Goal: Transaction & Acquisition: Purchase product/service

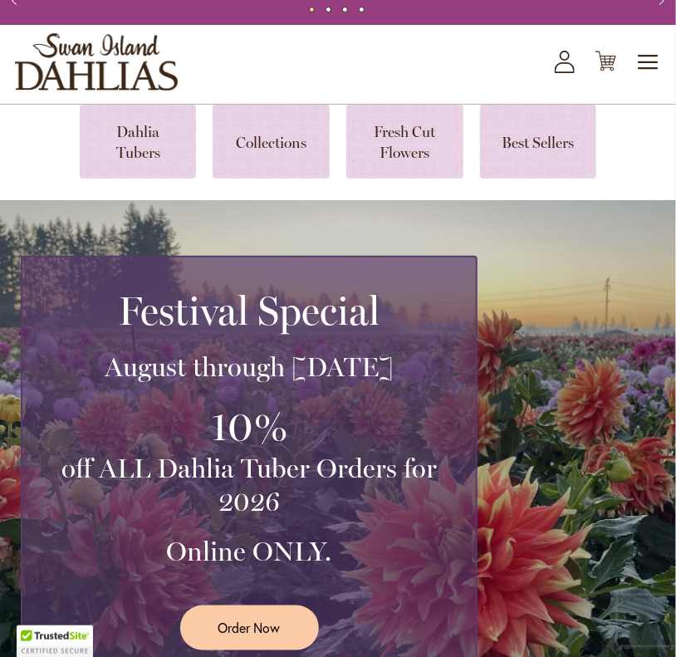
scroll to position [60, 0]
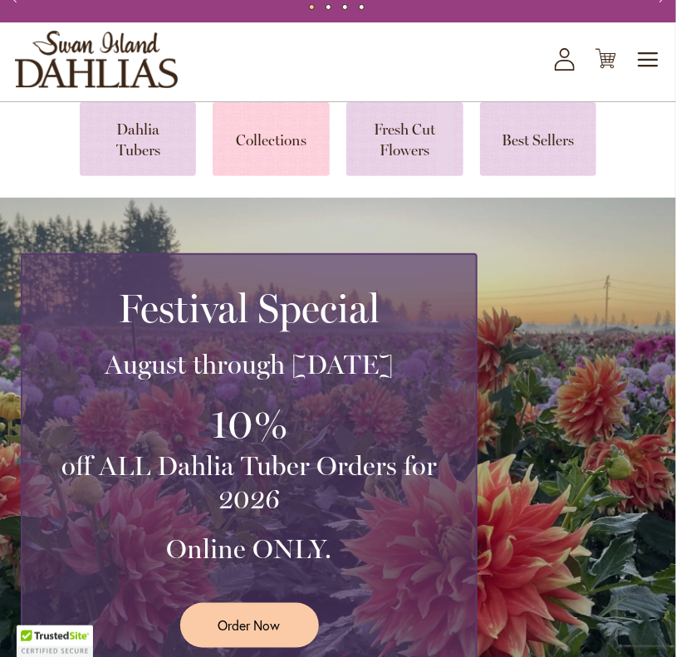
click at [266, 165] on link at bounding box center [271, 139] width 117 height 74
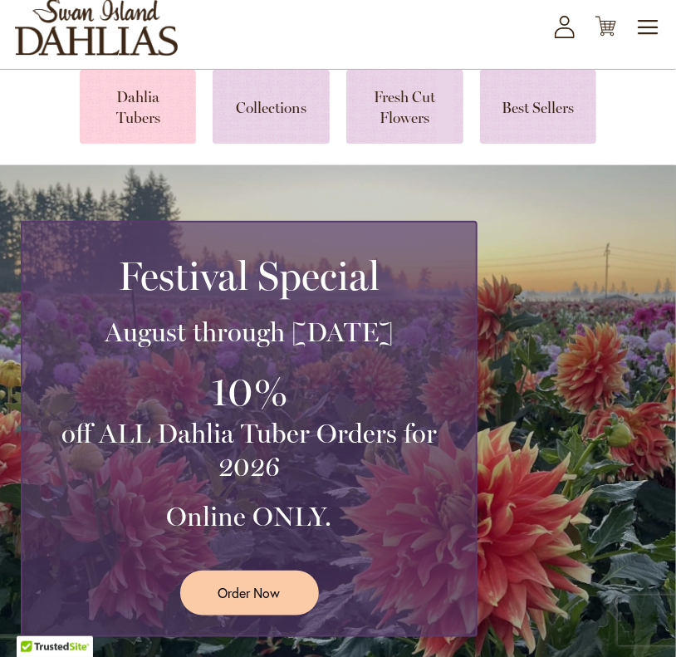
scroll to position [60, 0]
click at [154, 130] on link at bounding box center [138, 107] width 117 height 74
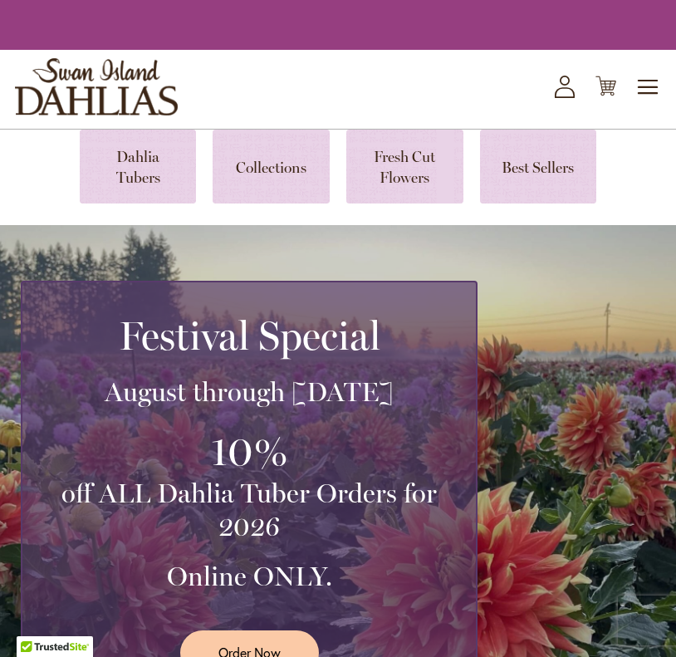
scroll to position [60, 0]
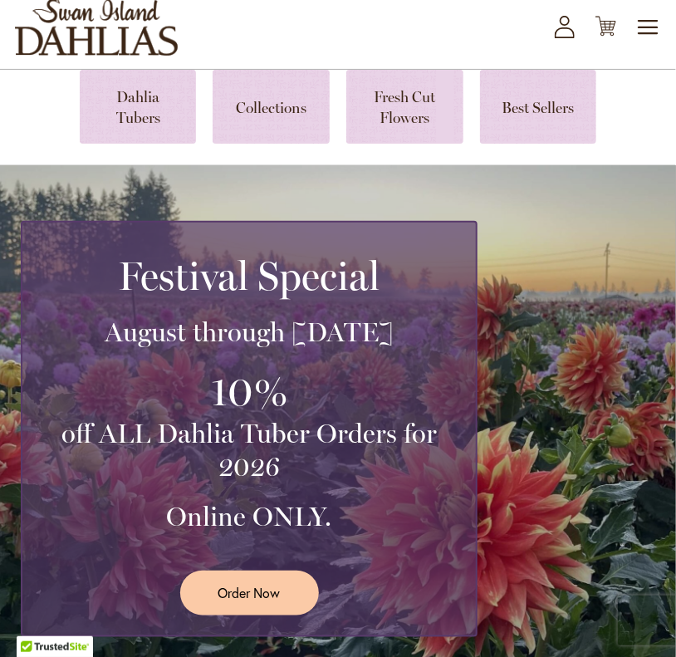
scroll to position [60, 0]
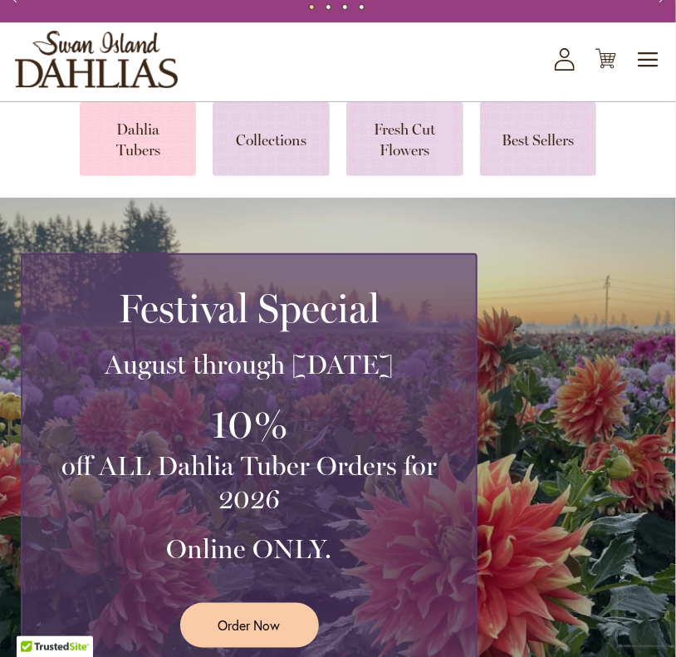
click at [152, 159] on link at bounding box center [138, 139] width 117 height 74
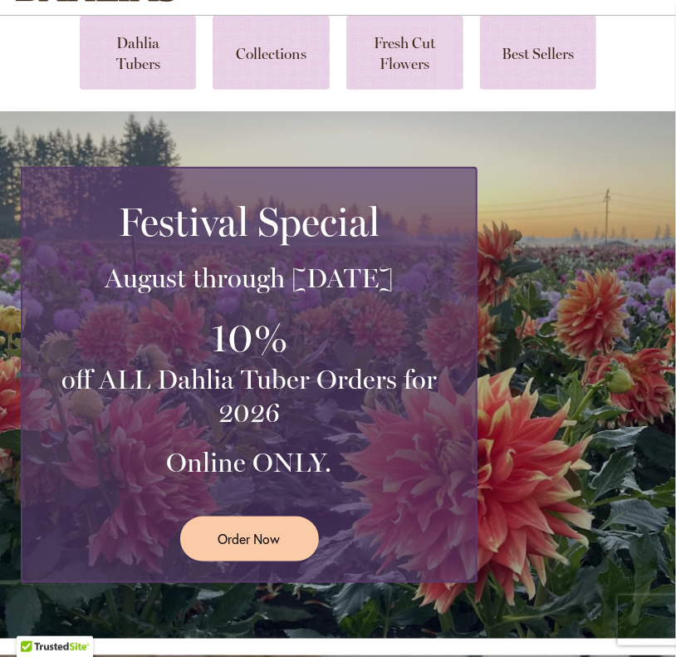
scroll to position [149, 0]
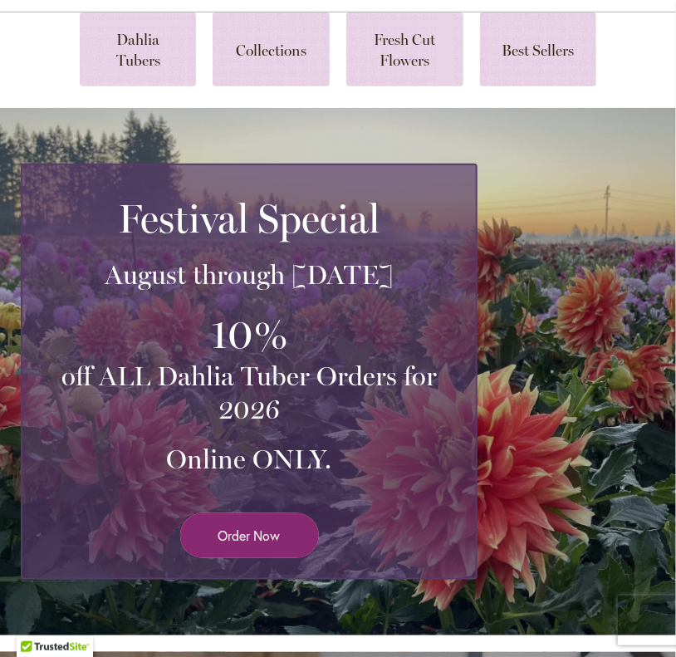
click at [233, 557] on link "Order Now" at bounding box center [249, 535] width 139 height 44
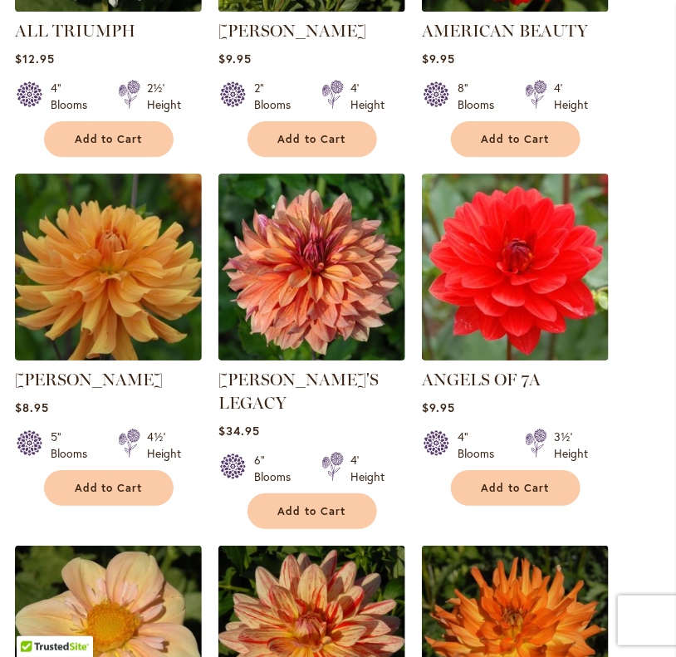
scroll to position [1414, 0]
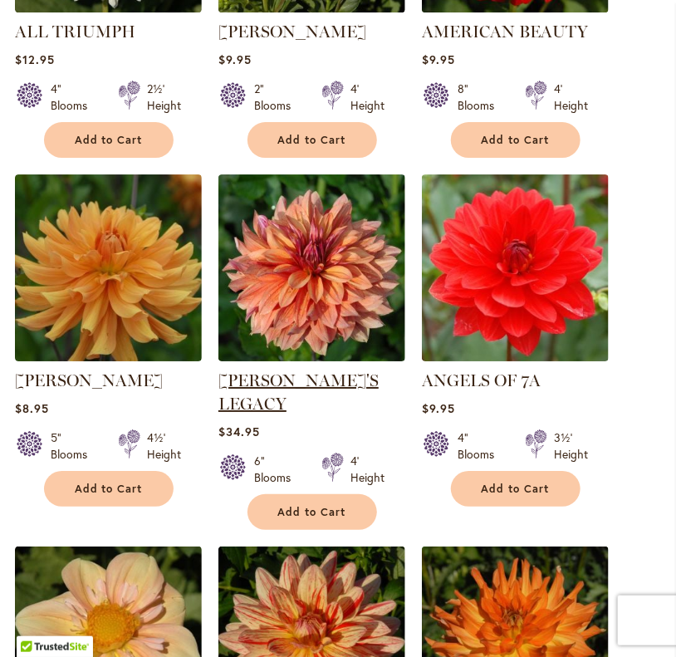
click at [266, 394] on link "ANDY'S LEGACY" at bounding box center [298, 391] width 160 height 43
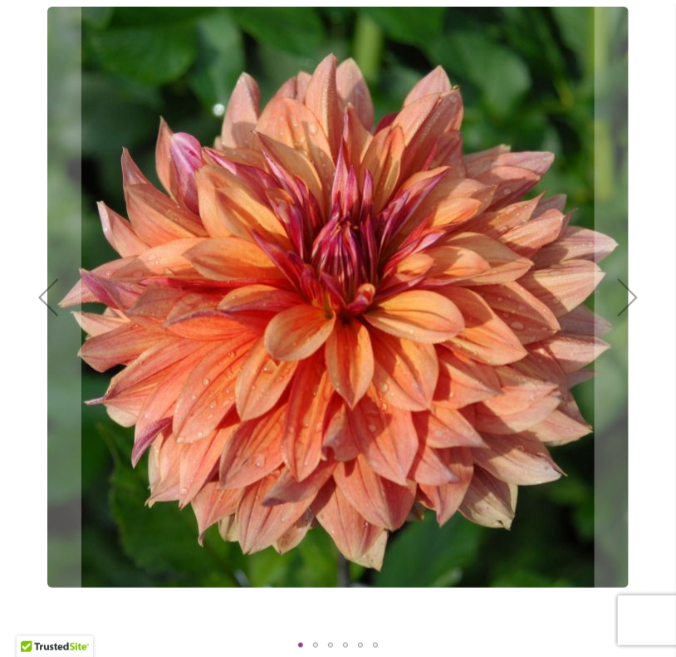
scroll to position [287, 0]
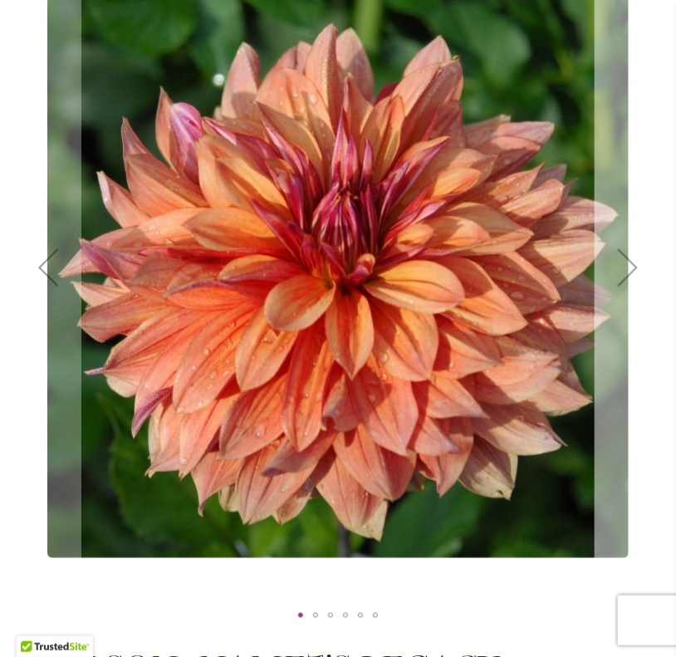
click at [594, 272] on div "Next" at bounding box center [627, 267] width 66 height 66
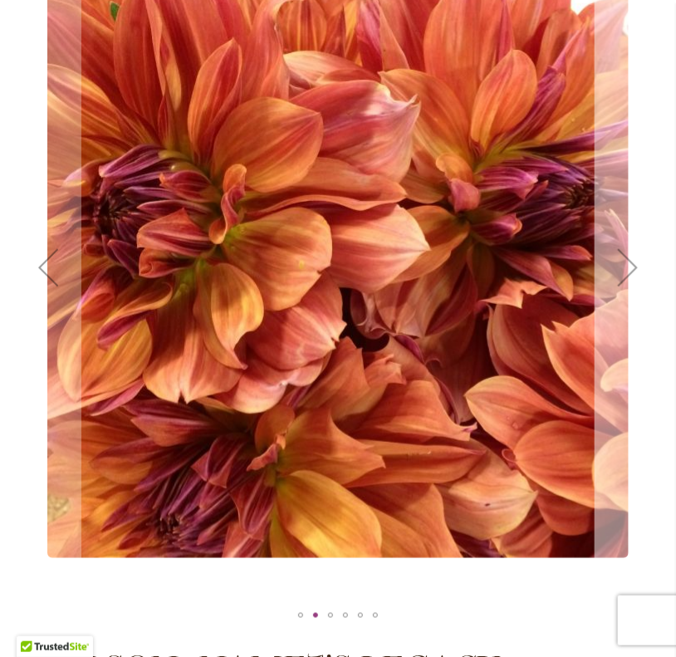
click at [609, 266] on div "Next" at bounding box center [627, 267] width 66 height 66
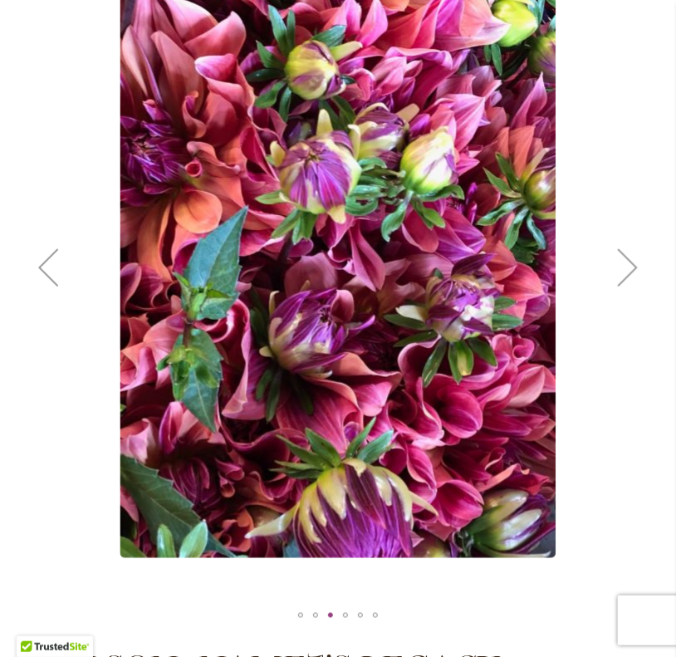
click at [609, 266] on div "Next" at bounding box center [627, 267] width 66 height 66
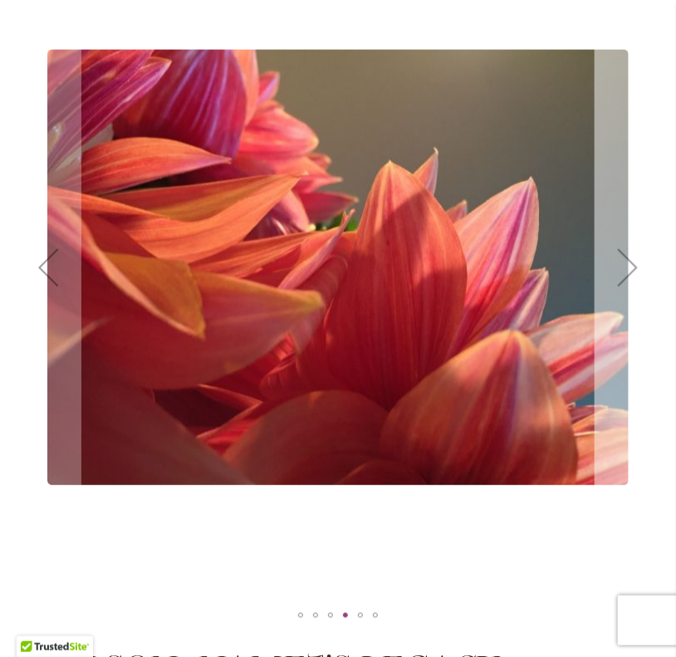
click at [609, 266] on div "Next" at bounding box center [627, 267] width 66 height 66
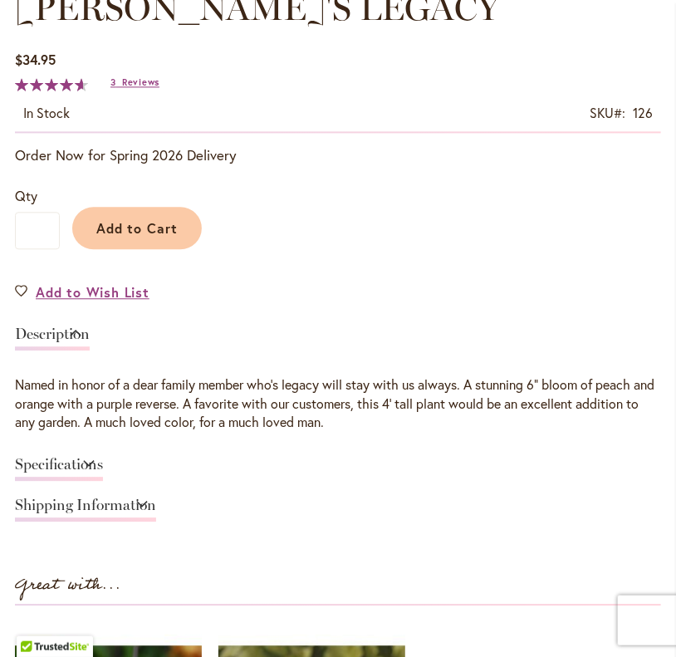
scroll to position [953, 0]
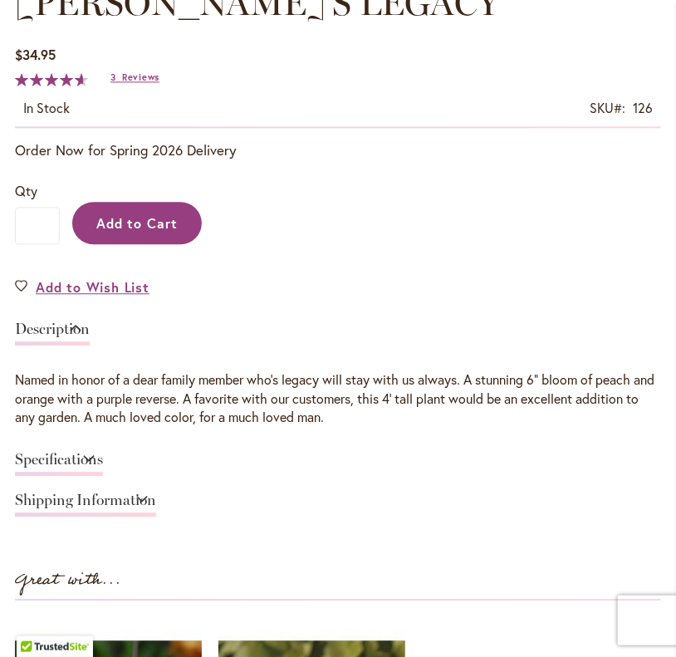
click at [169, 232] on span "Add to Cart" at bounding box center [137, 222] width 82 height 17
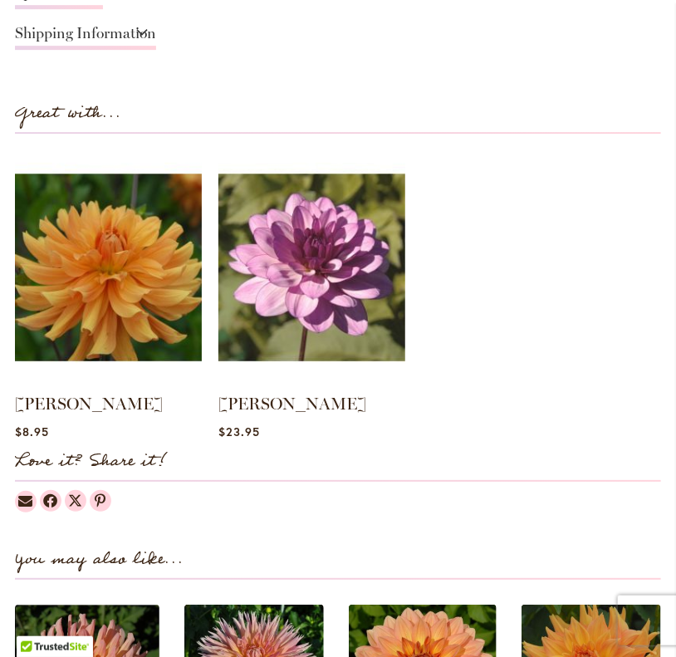
scroll to position [1420, 0]
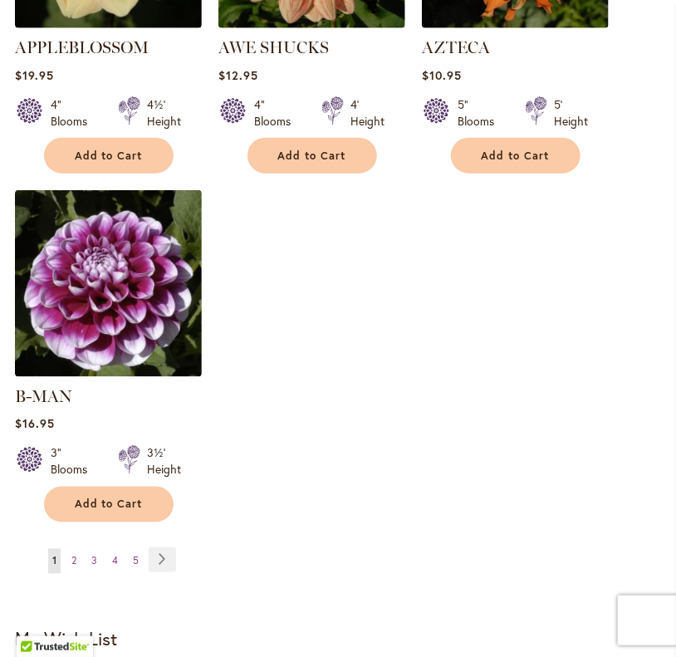
scroll to position [2138, 0]
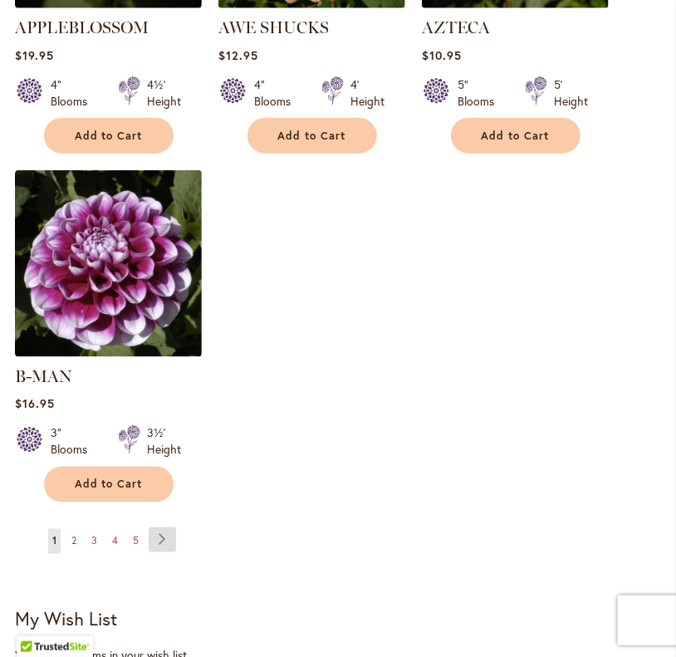
click at [171, 531] on link "Page Next" at bounding box center [162, 539] width 27 height 25
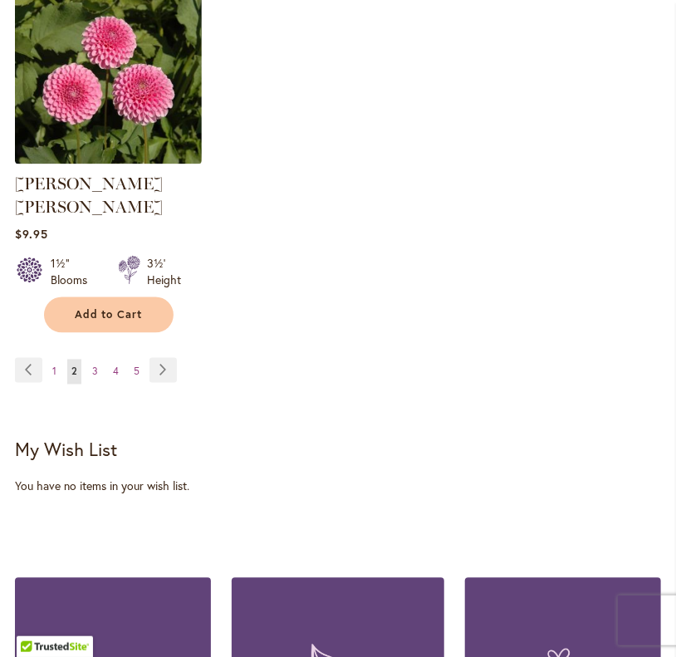
scroll to position [2349, 0]
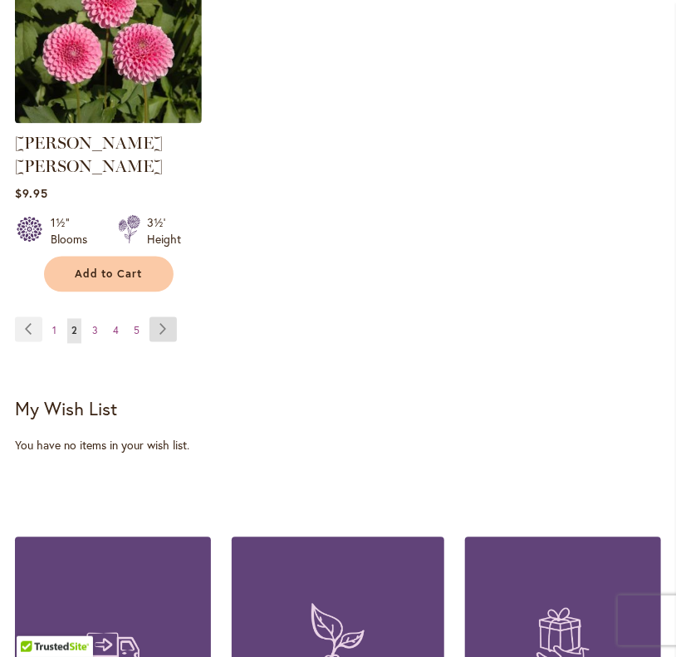
click at [159, 320] on link "Page Next" at bounding box center [162, 329] width 27 height 25
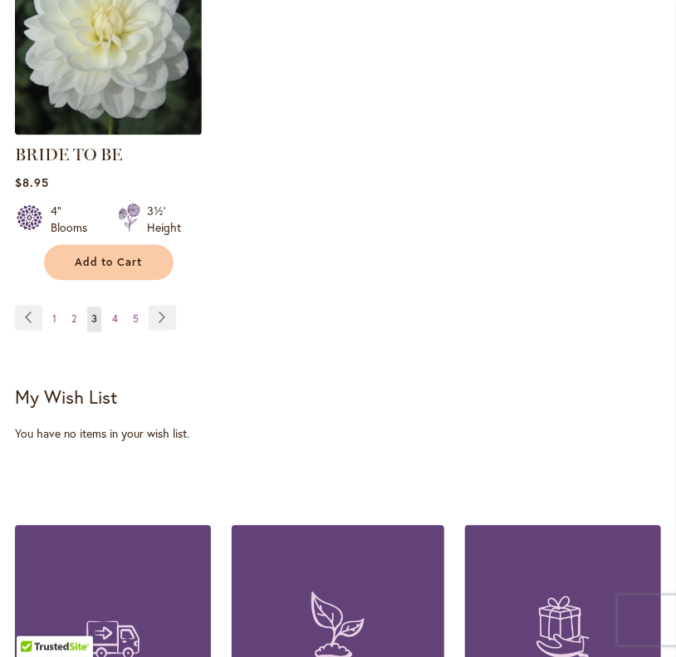
scroll to position [2359, 0]
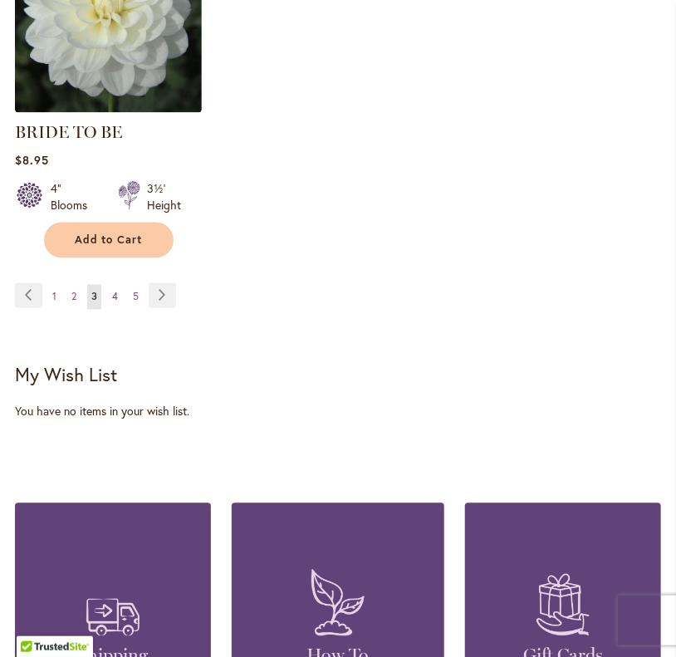
click at [113, 303] on span "4" at bounding box center [115, 297] width 6 height 12
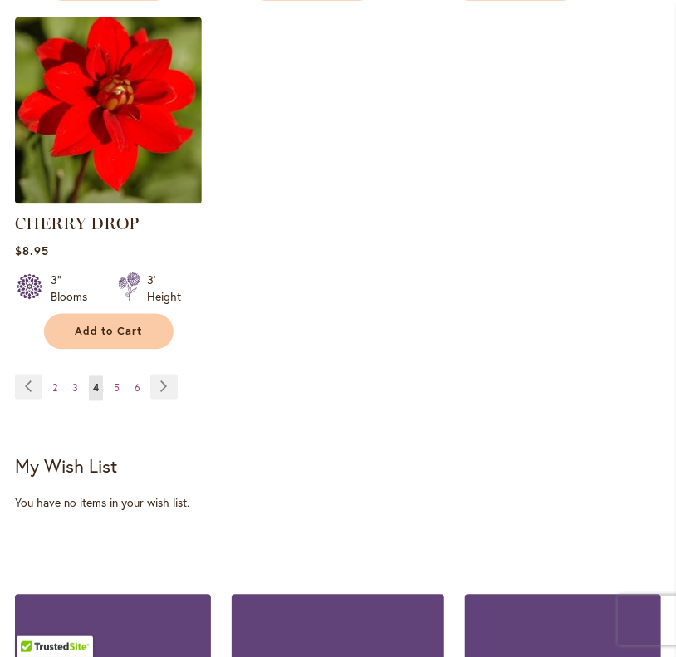
scroll to position [2334, 0]
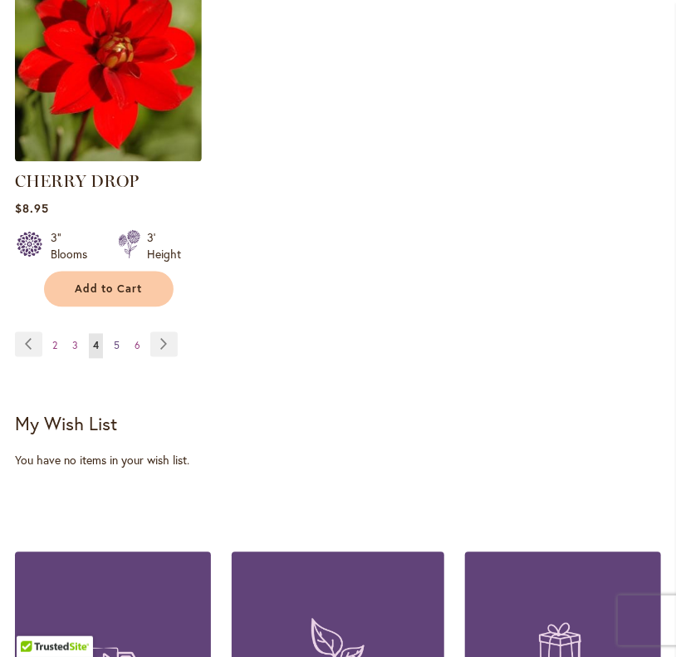
click at [110, 359] on link "Page 5" at bounding box center [117, 346] width 14 height 25
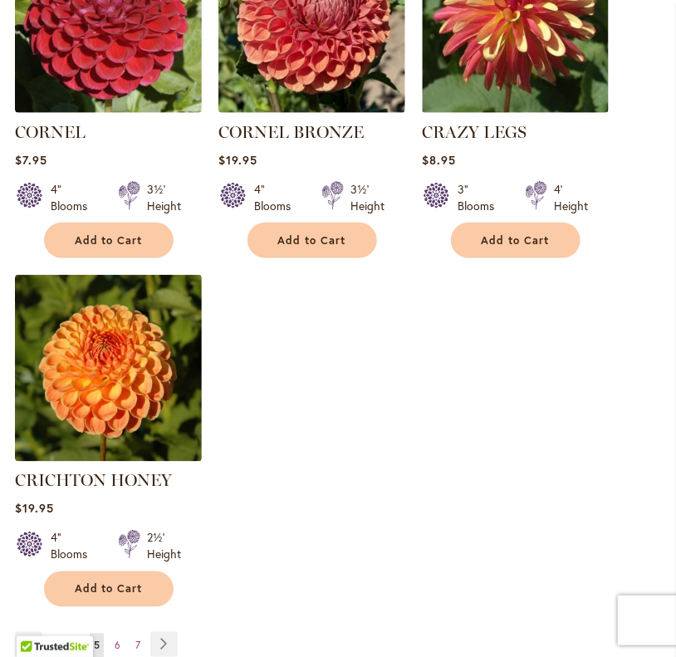
scroll to position [2084, 0]
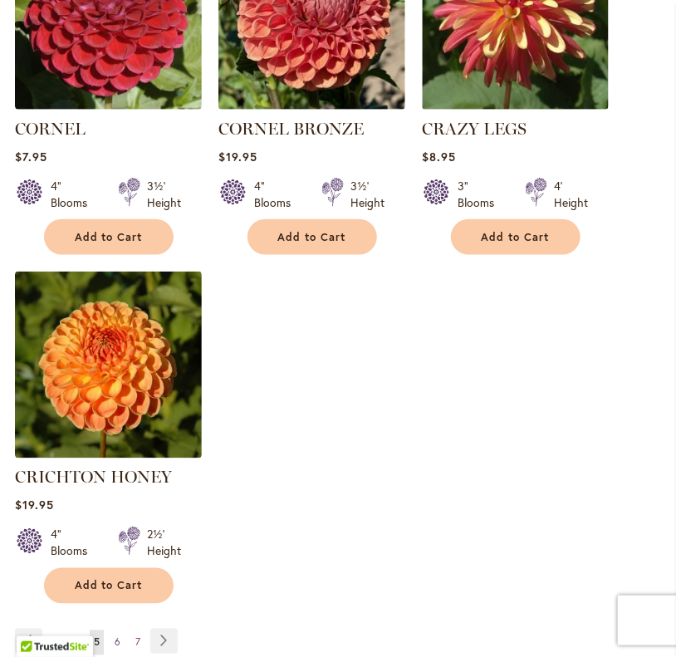
click at [118, 636] on span "6" at bounding box center [118, 642] width 6 height 12
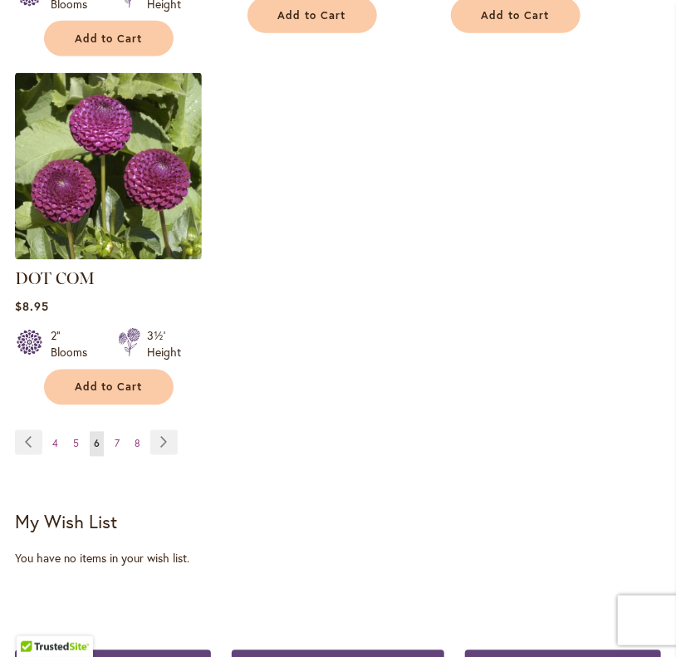
scroll to position [2285, 0]
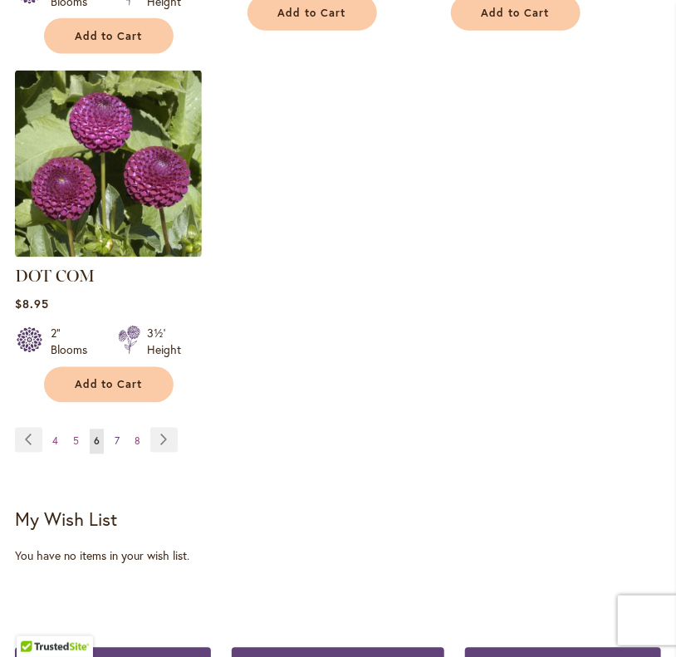
click at [120, 429] on link "Page 7" at bounding box center [116, 441] width 13 height 25
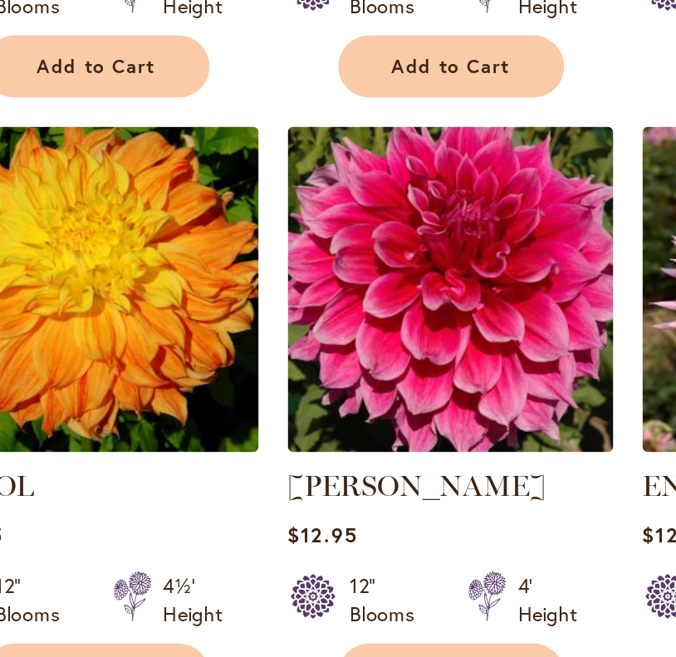
scroll to position [1009, 0]
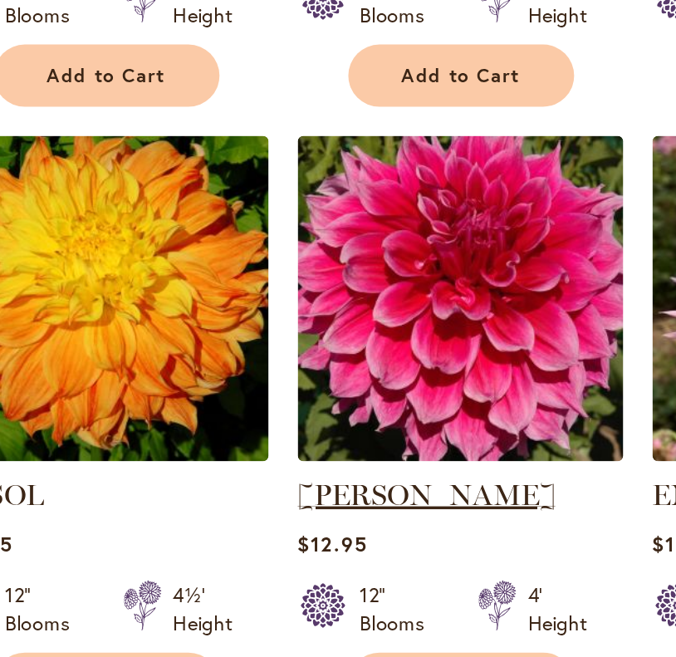
click at [247, 447] on link "EMORY PAUL" at bounding box center [292, 437] width 148 height 20
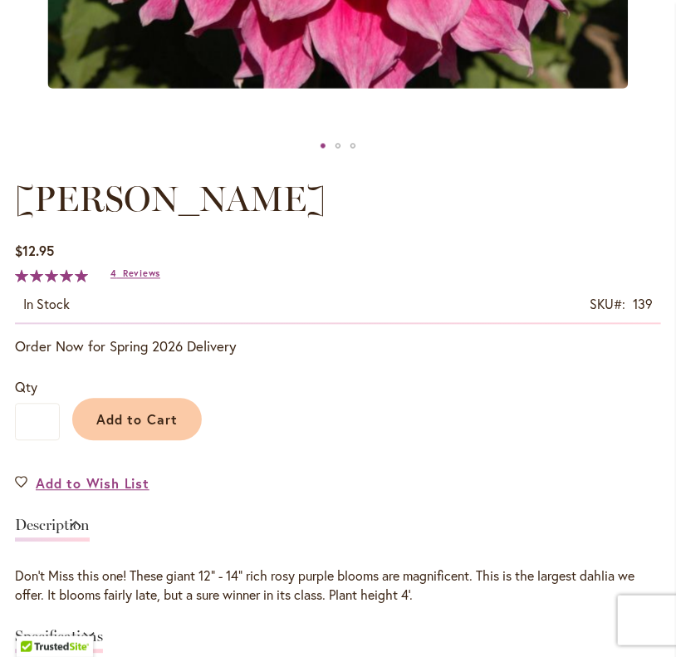
scroll to position [755, 0]
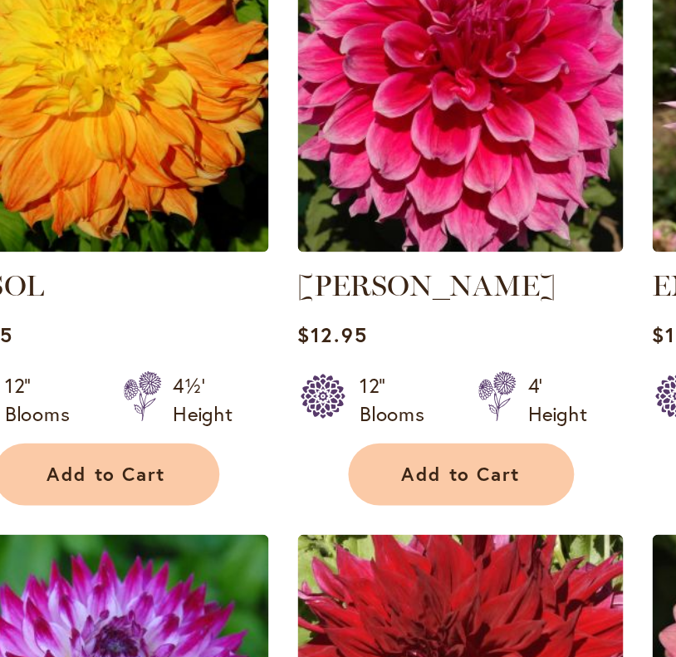
scroll to position [1009, 0]
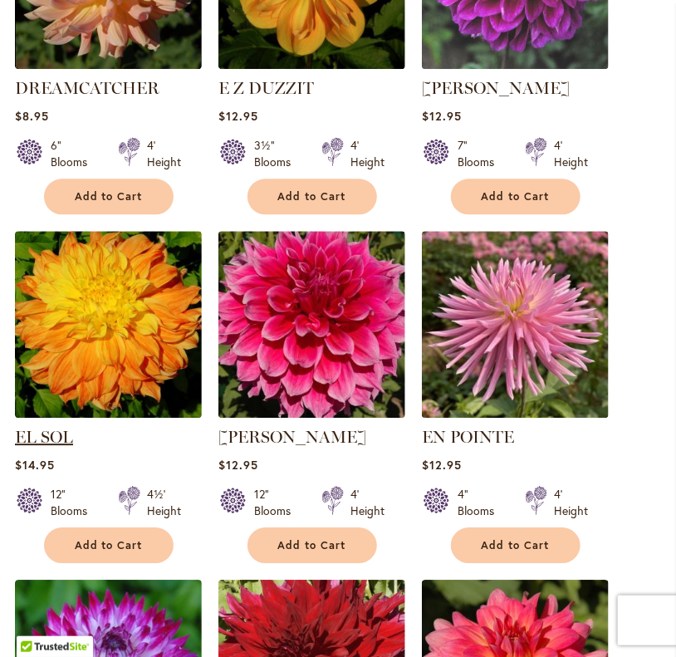
click at [44, 447] on link "EL SOL" at bounding box center [44, 437] width 58 height 20
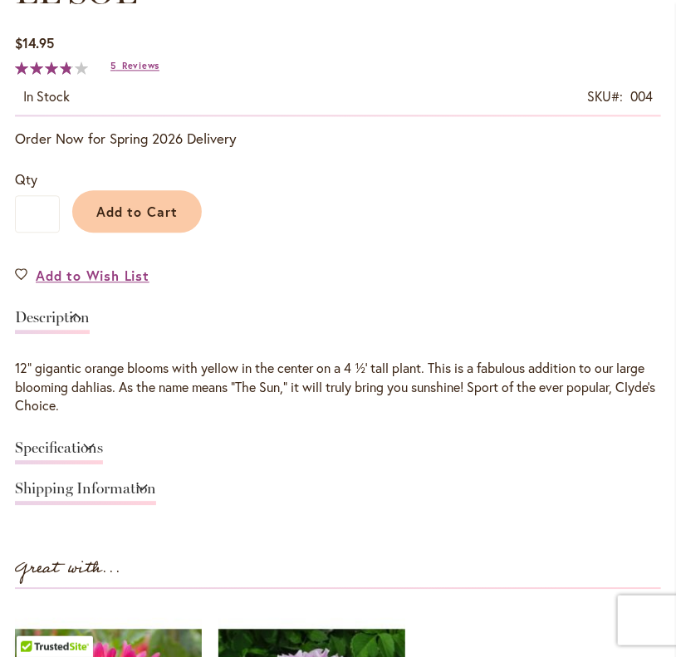
scroll to position [940, 0]
click at [70, 456] on link "Specifications" at bounding box center [59, 452] width 88 height 24
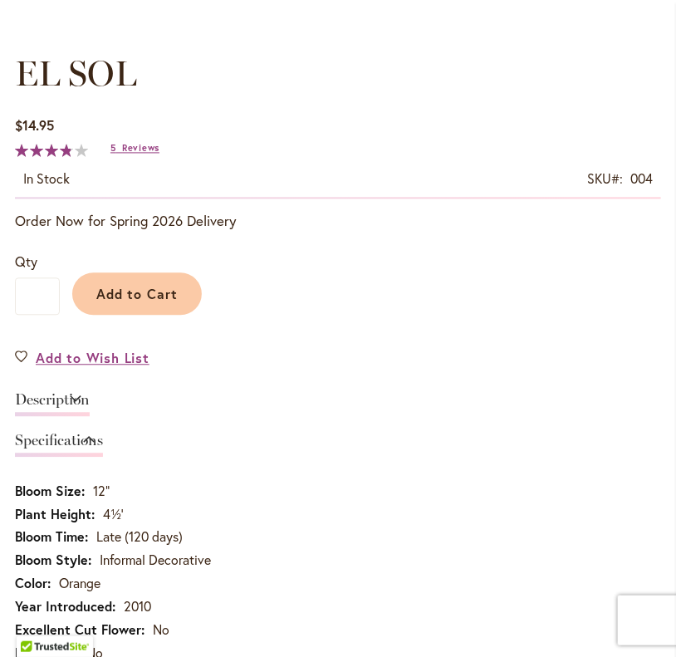
scroll to position [814, 0]
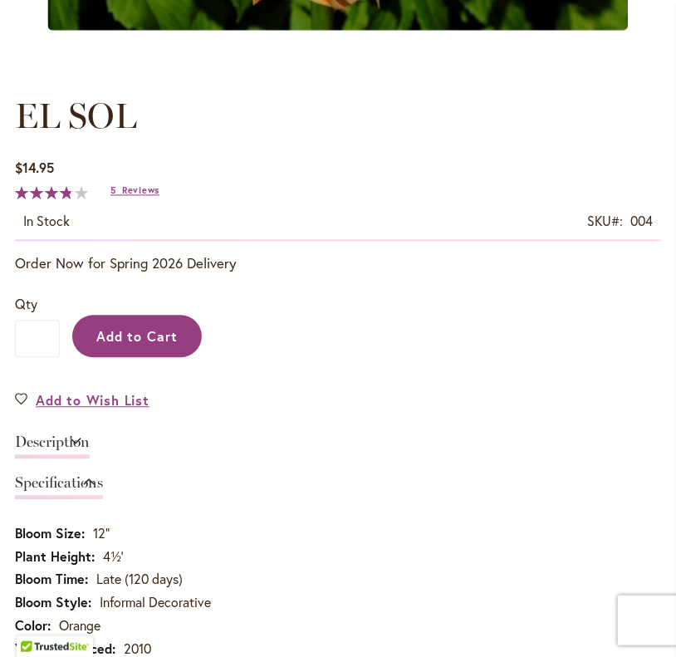
click at [148, 340] on button "Add to Cart" at bounding box center [137, 336] width 130 height 42
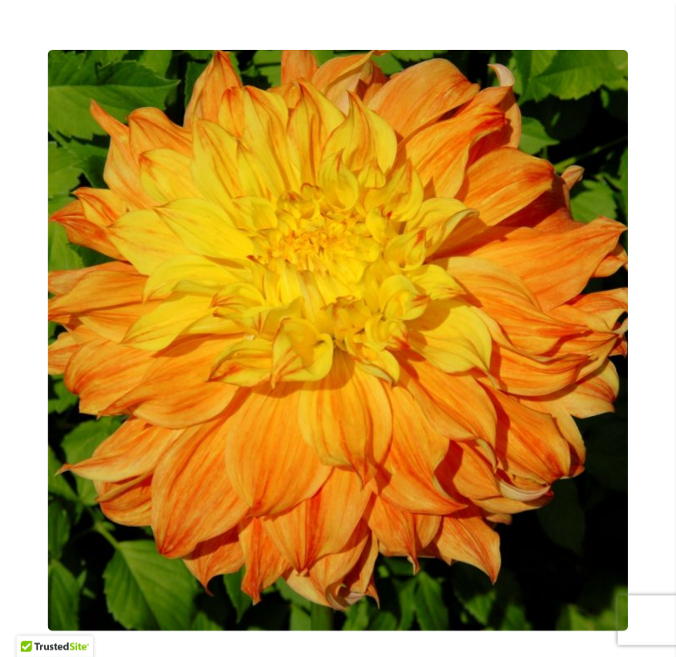
scroll to position [189, 0]
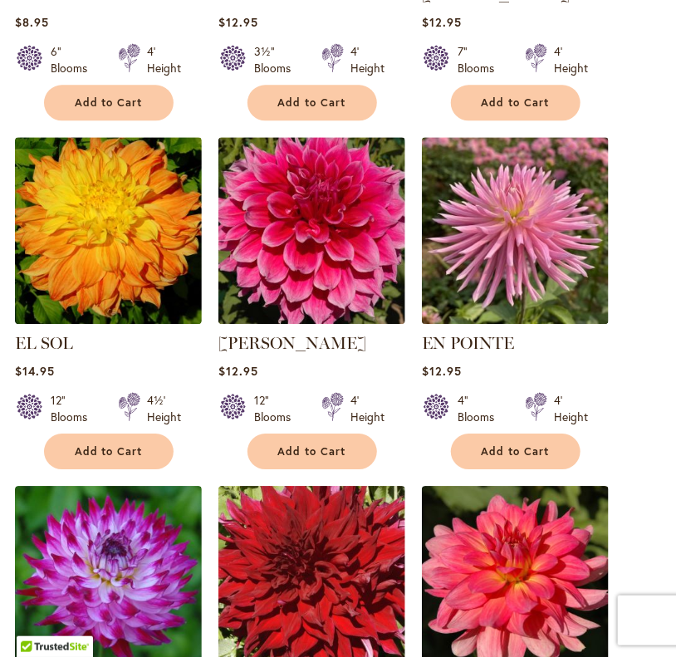
scroll to position [1009, 0]
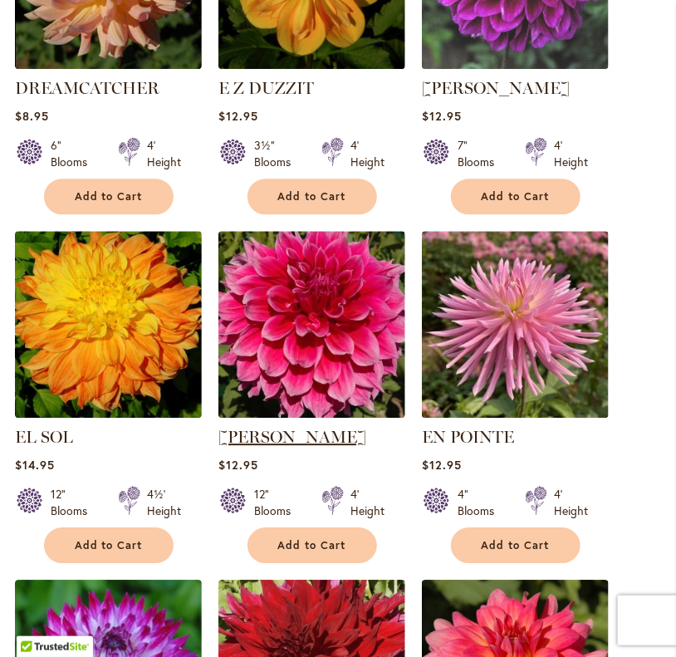
click at [292, 447] on link "[PERSON_NAME]" at bounding box center [292, 437] width 148 height 20
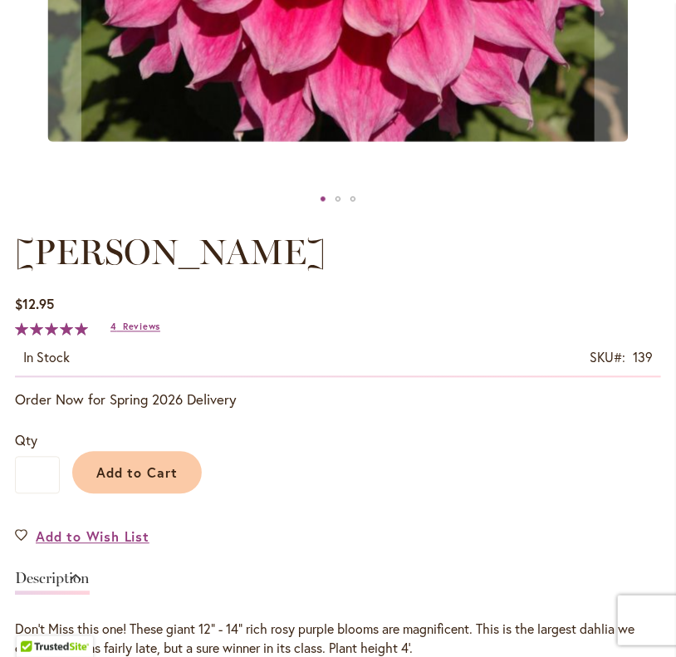
scroll to position [704, 0]
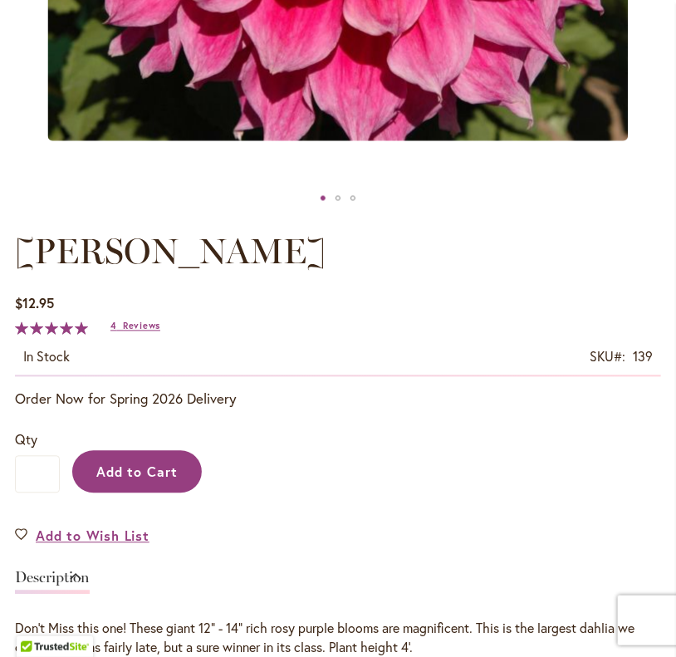
click at [159, 480] on span "Add to Cart" at bounding box center [137, 471] width 82 height 17
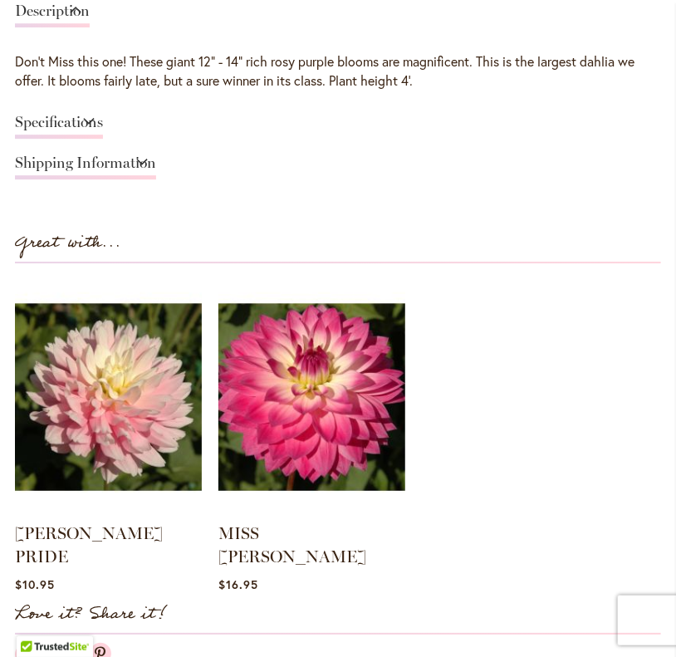
scroll to position [1286, 0]
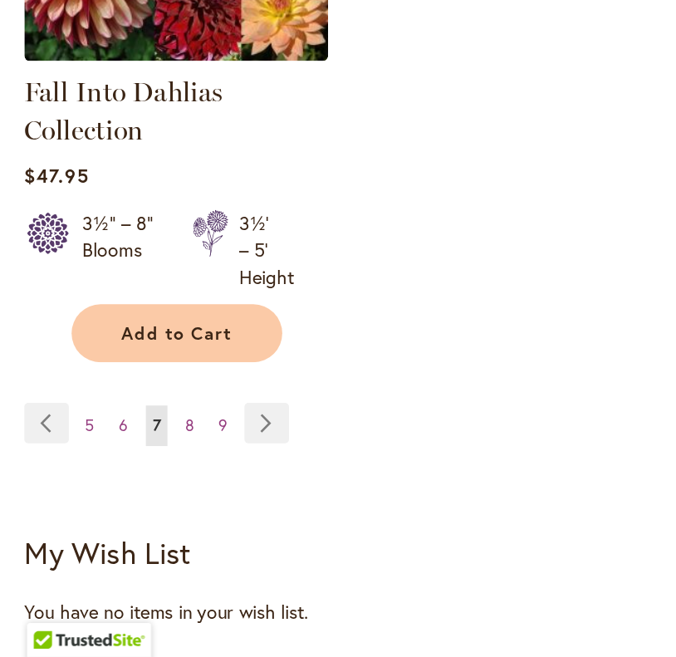
scroll to position [2207, 0]
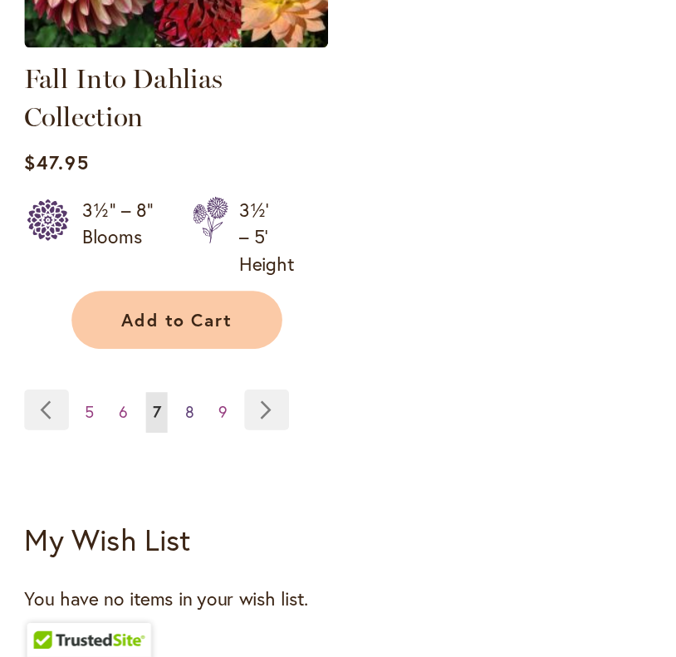
click at [110, 518] on link "Page 8" at bounding box center [117, 506] width 14 height 25
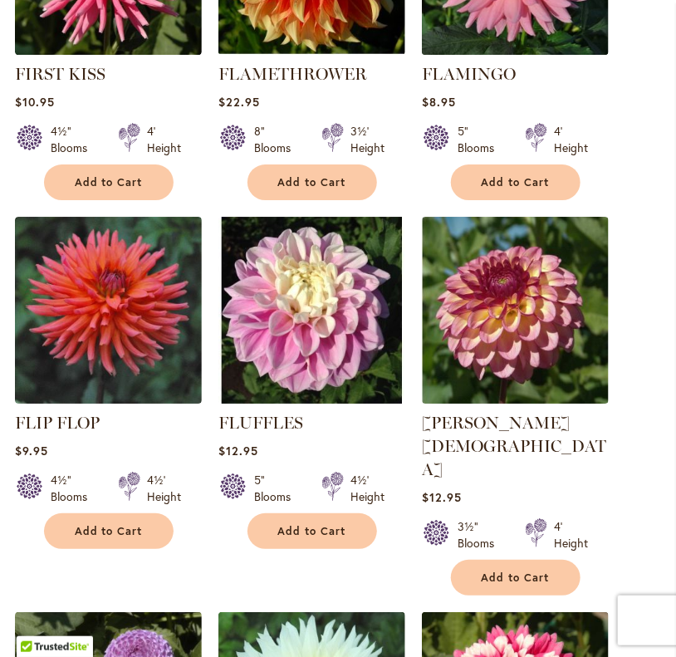
scroll to position [1391, 0]
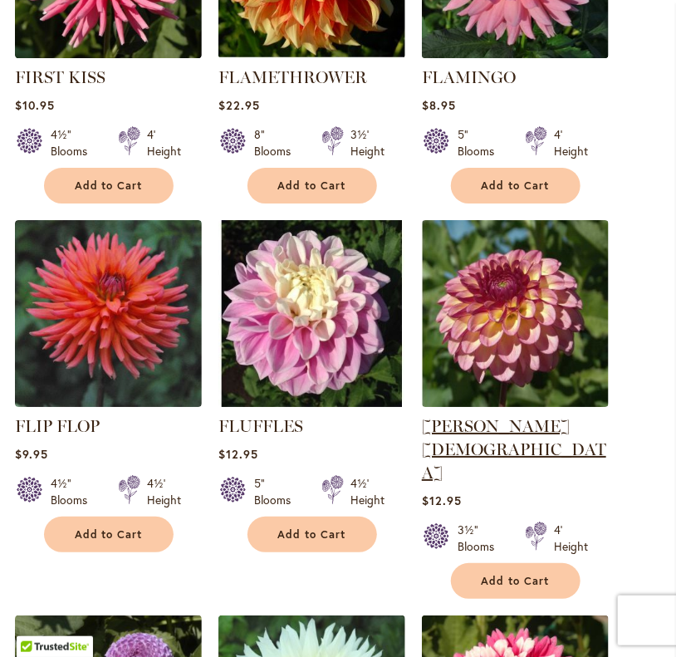
click at [444, 443] on link "[PERSON_NAME][DEMOGRAPHIC_DATA]" at bounding box center [514, 449] width 184 height 66
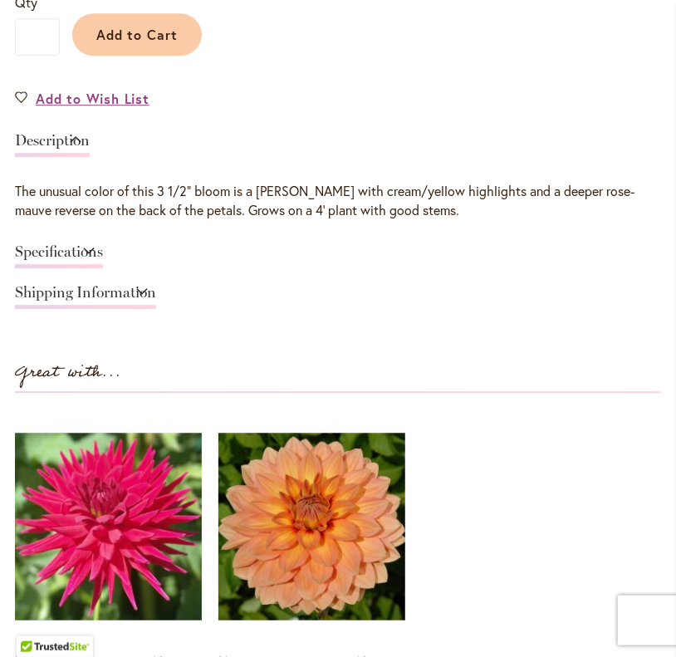
scroll to position [1210, 0]
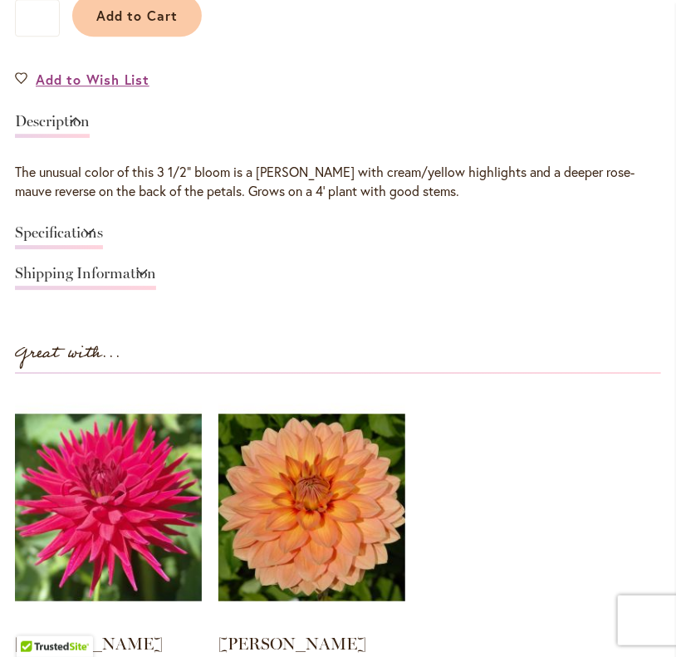
click at [86, 225] on link "Specifications" at bounding box center [59, 237] width 88 height 24
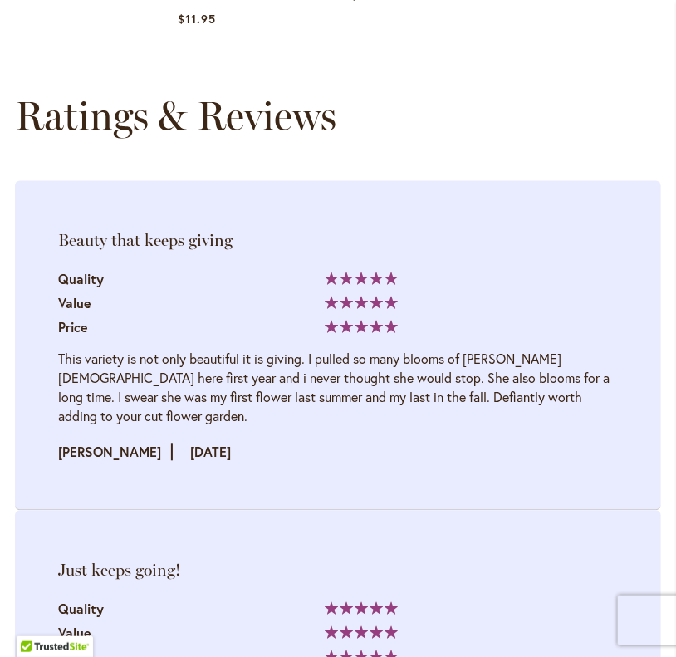
scroll to position [2467, 0]
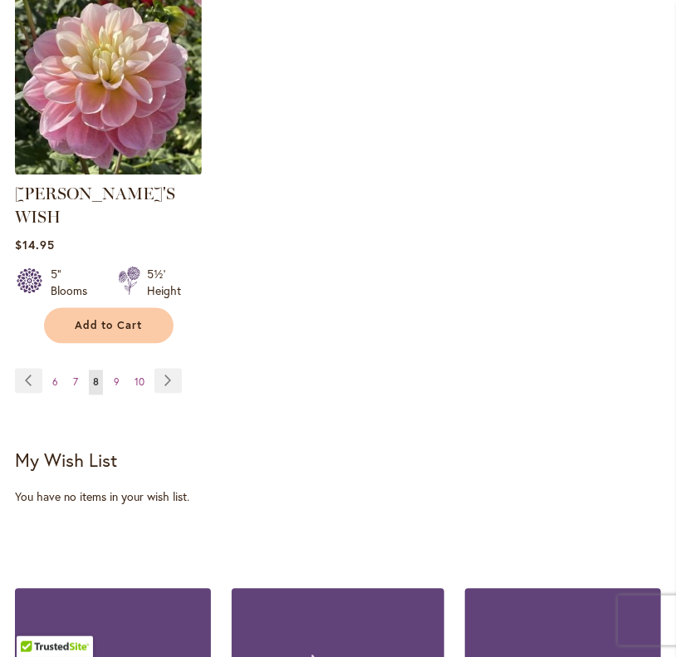
scroll to position [2359, 0]
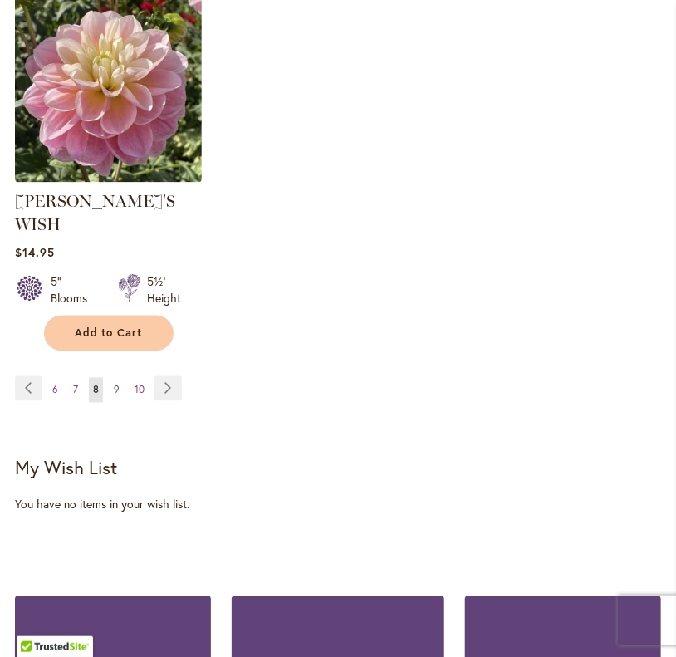
click at [115, 384] on span "9" at bounding box center [117, 390] width 6 height 12
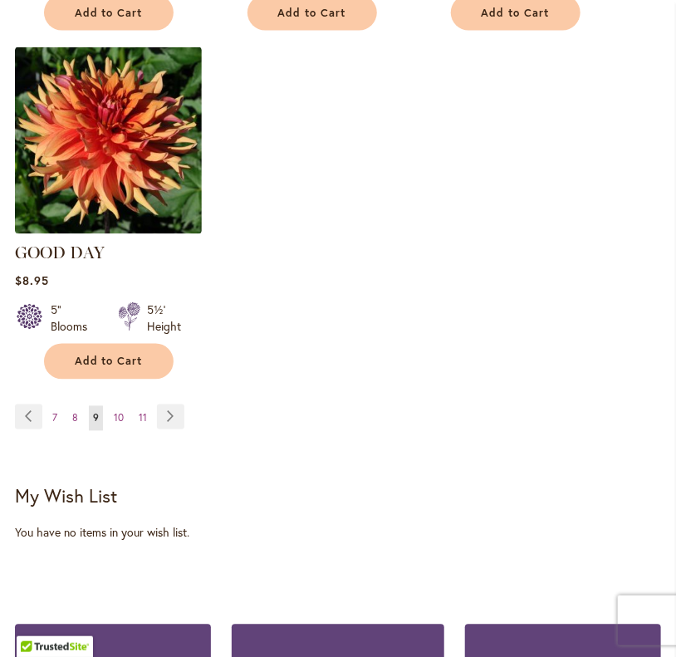
scroll to position [2309, 0]
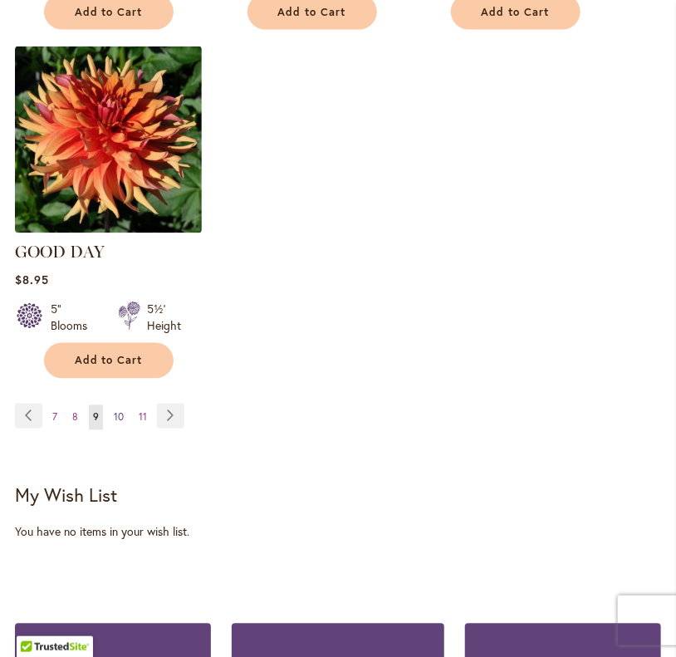
click at [117, 405] on link "Page 10" at bounding box center [119, 417] width 18 height 25
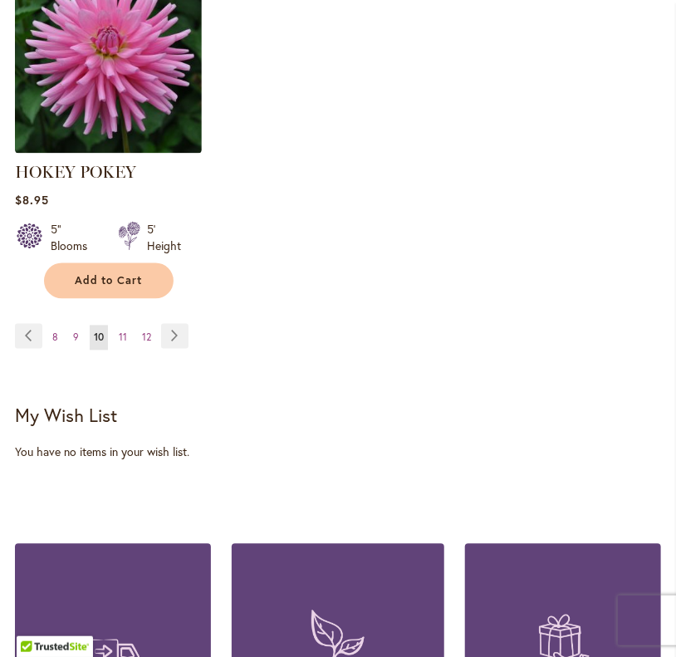
scroll to position [2415, 0]
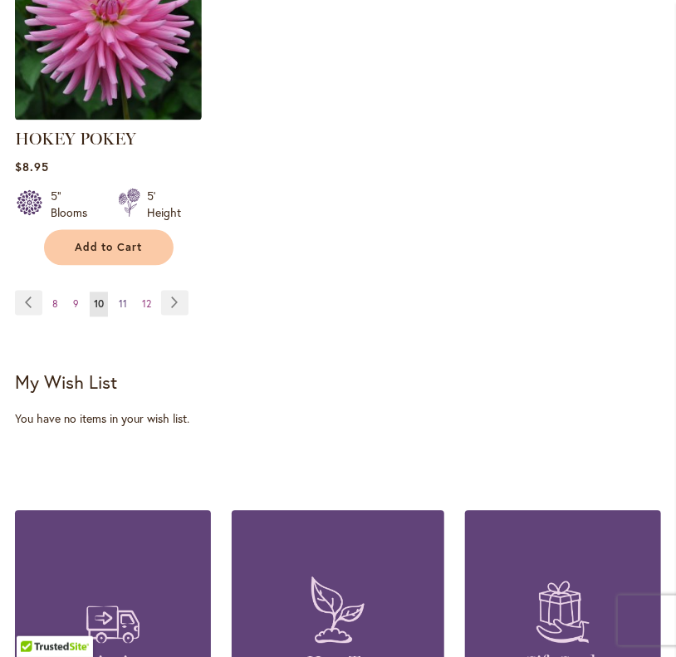
click at [124, 310] on span "11" at bounding box center [123, 304] width 8 height 12
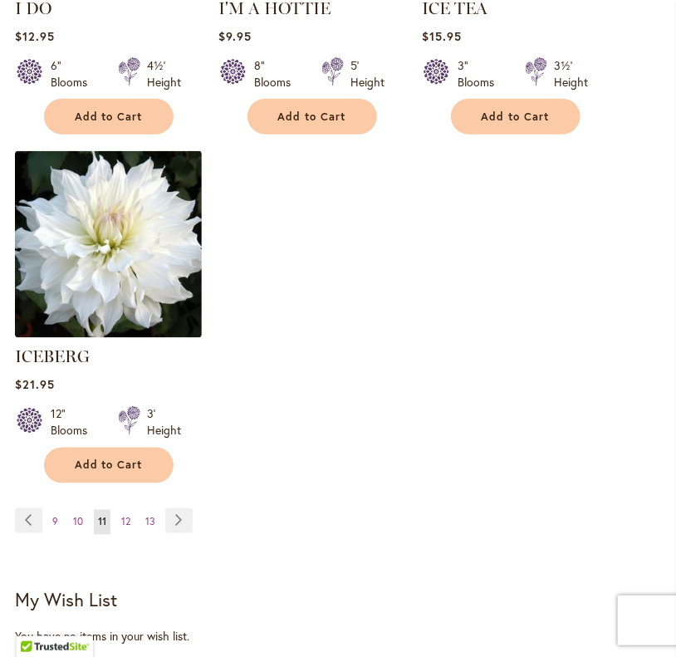
scroll to position [2179, 0]
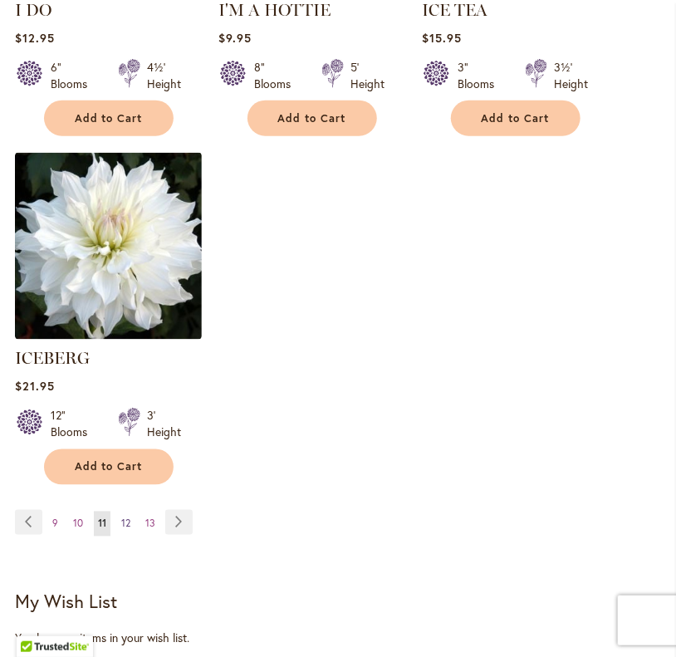
click at [125, 525] on link "Page 12" at bounding box center [125, 523] width 17 height 25
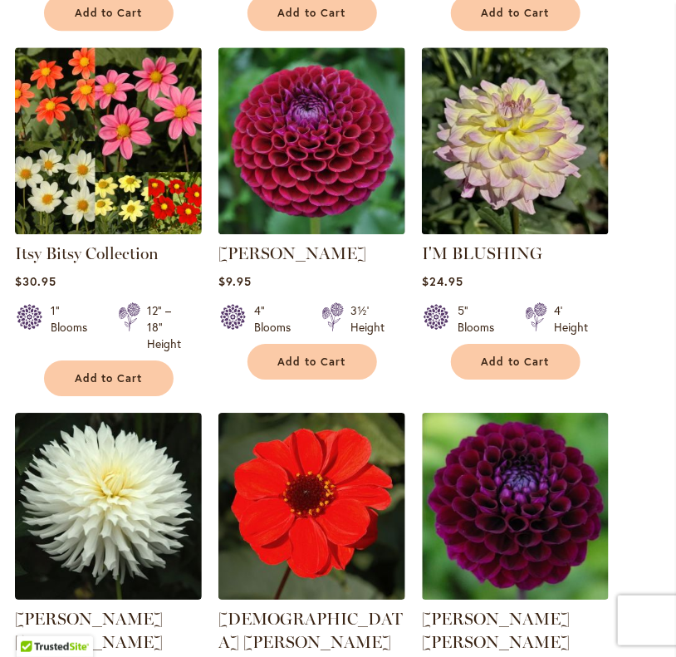
scroll to position [1189, 0]
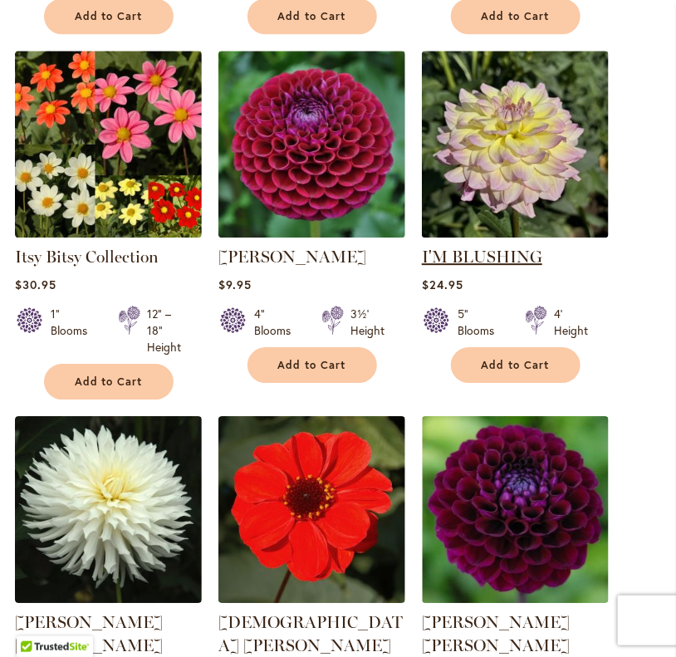
click at [472, 266] on link "I'M BLUSHING" at bounding box center [482, 257] width 120 height 20
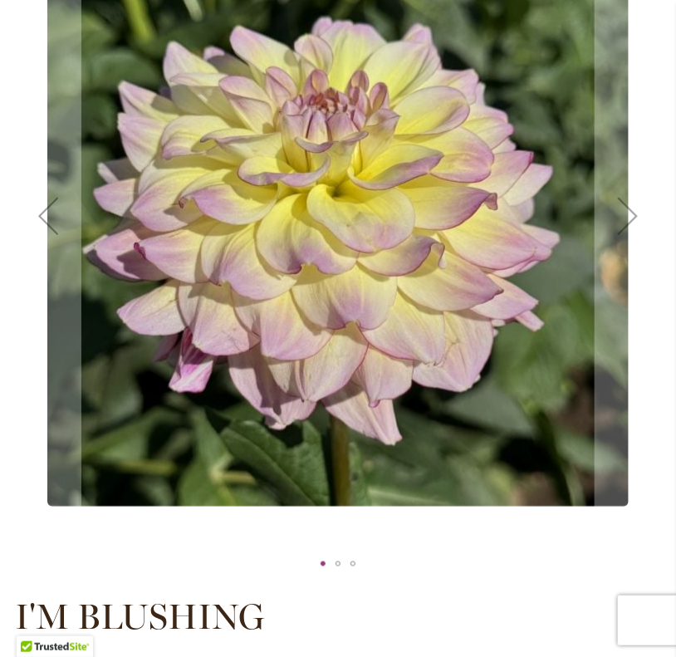
scroll to position [346, 0]
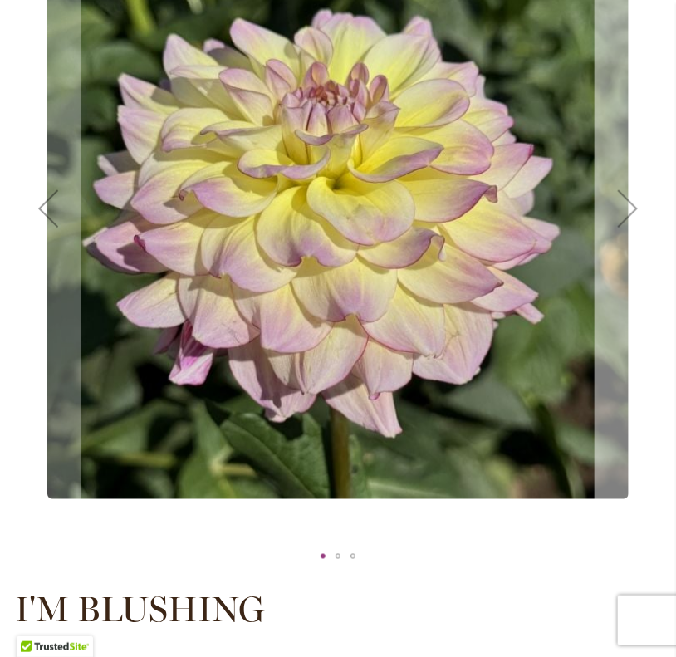
click at [620, 233] on div "Next" at bounding box center [627, 208] width 66 height 66
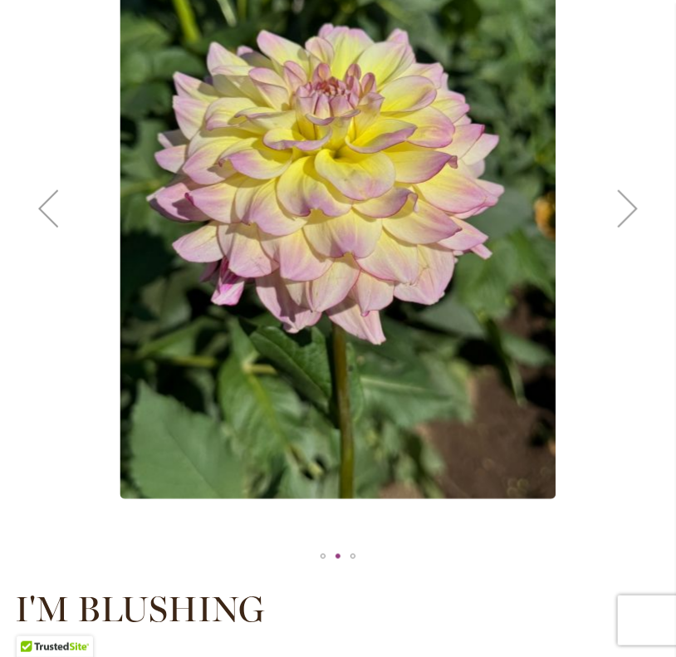
click at [620, 233] on div "Next" at bounding box center [627, 208] width 66 height 66
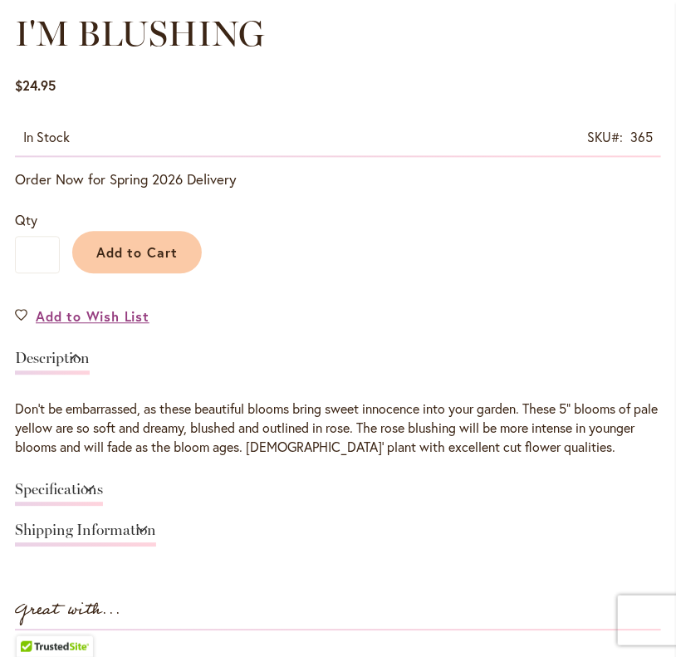
scroll to position [923, 0]
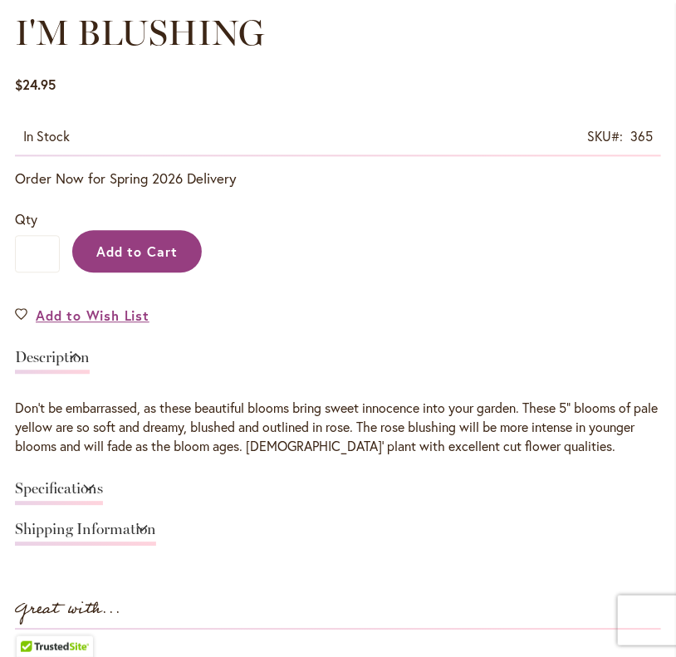
click at [171, 260] on span "Add to Cart" at bounding box center [137, 250] width 82 height 17
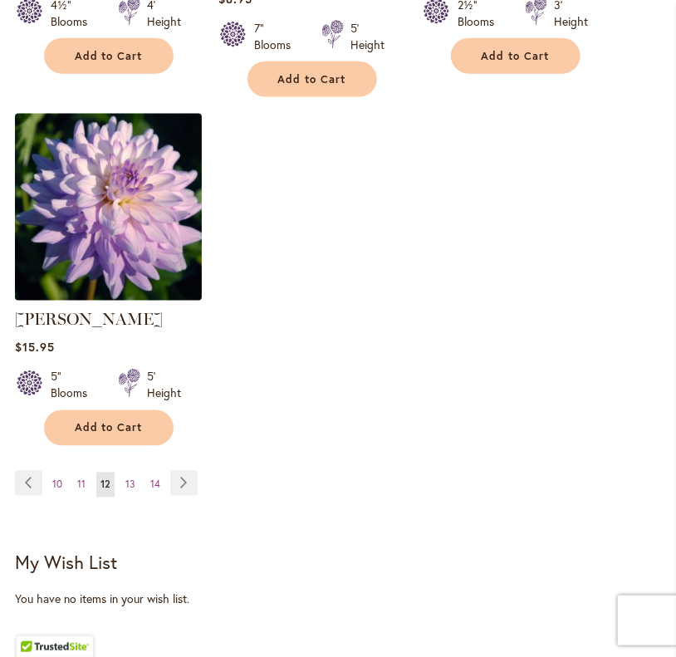
scroll to position [2275, 0]
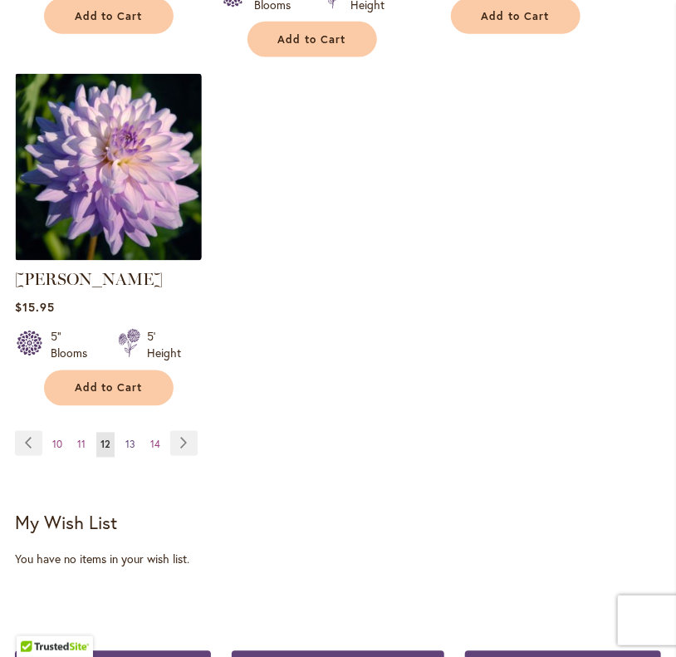
click at [128, 438] on span "13" at bounding box center [130, 444] width 10 height 12
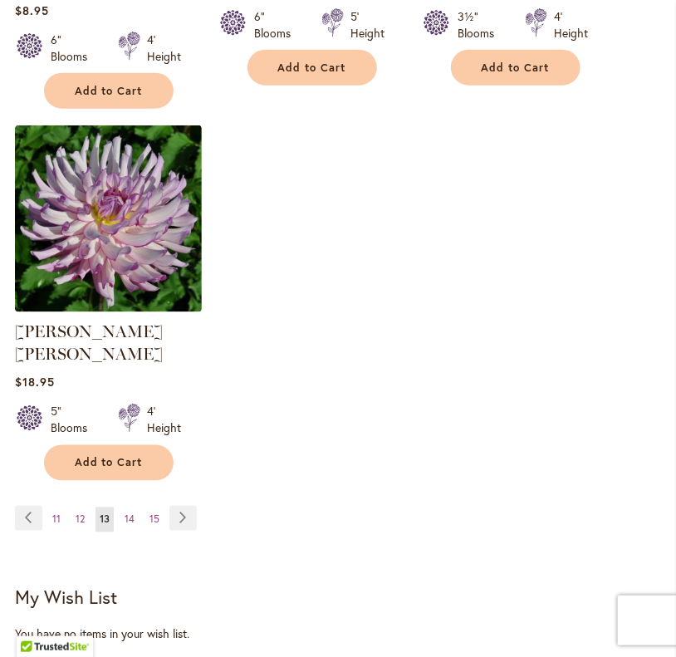
scroll to position [2207, 0]
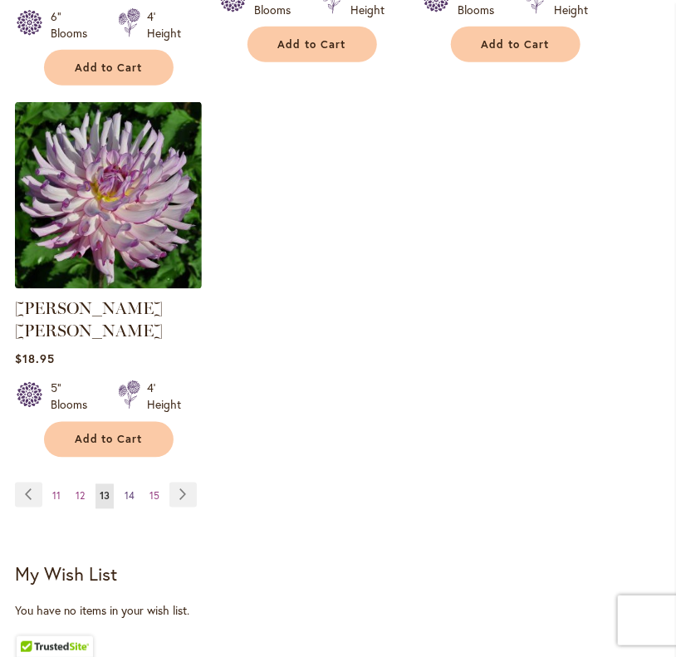
click at [131, 484] on link "Page 14" at bounding box center [129, 496] width 18 height 25
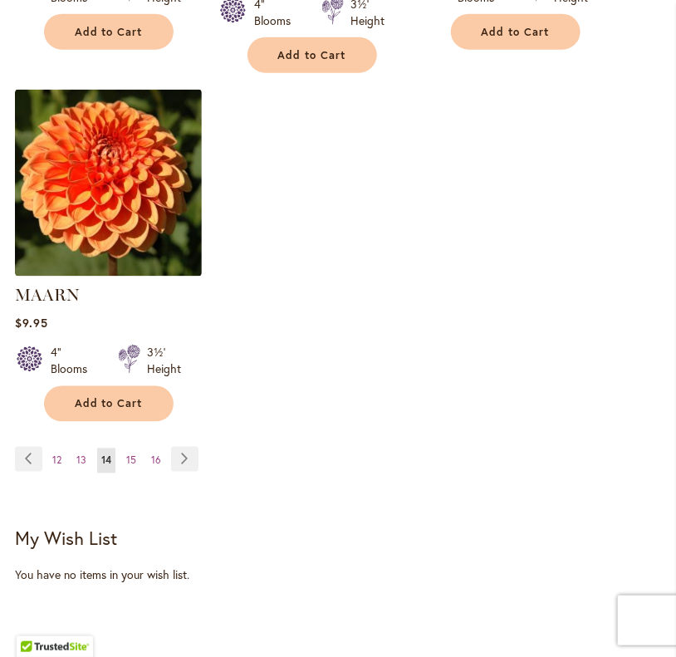
scroll to position [2250, 0]
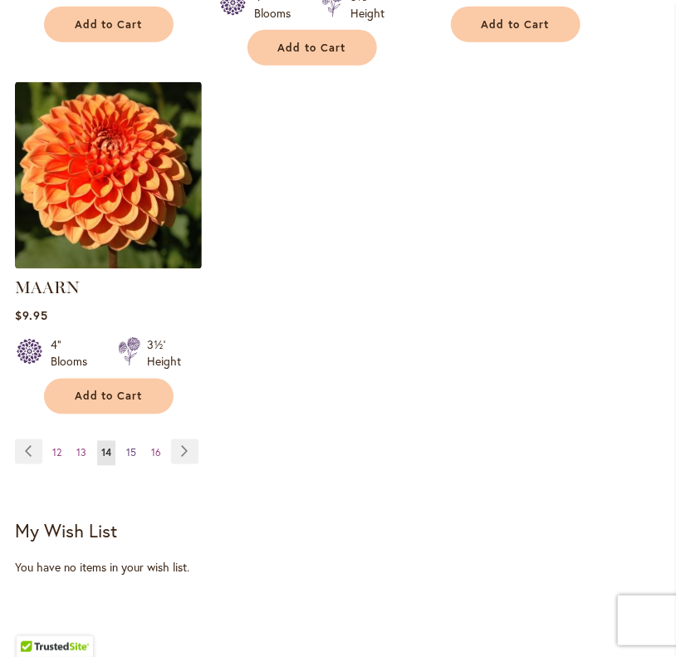
click at [130, 447] on span "15" at bounding box center [131, 453] width 10 height 12
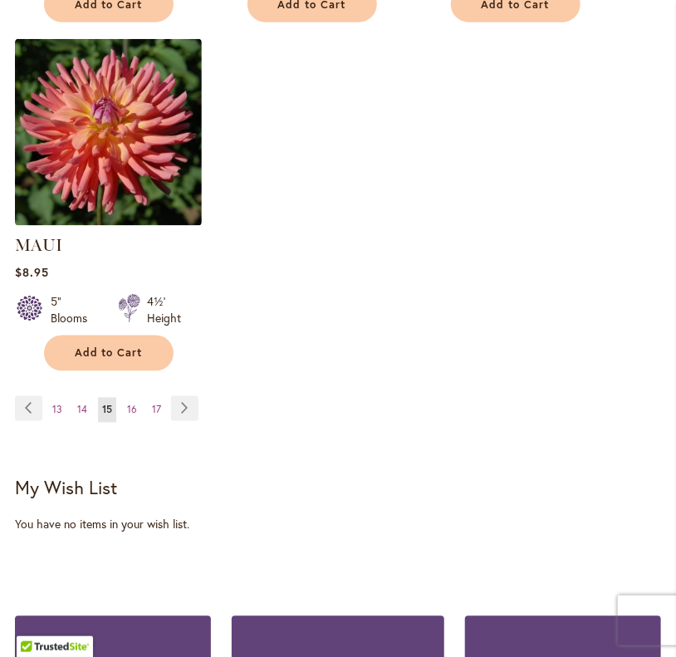
scroll to position [2274, 0]
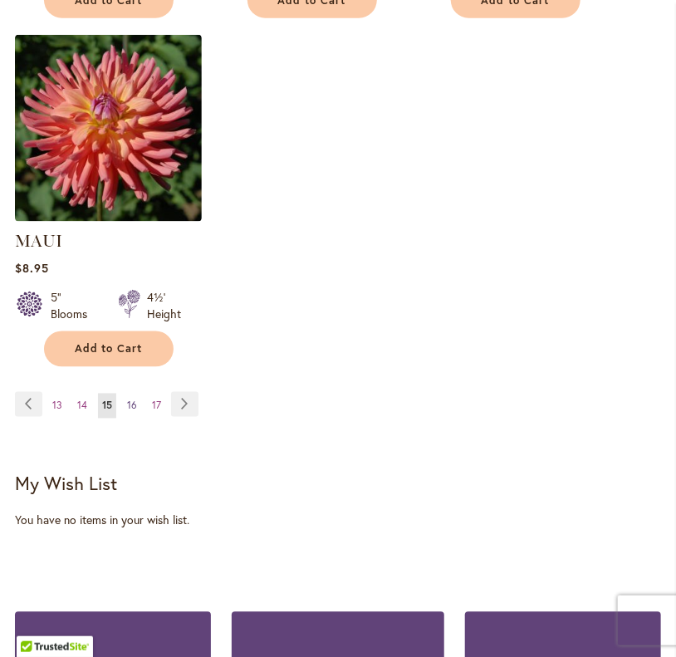
click at [133, 412] on span "16" at bounding box center [132, 405] width 10 height 12
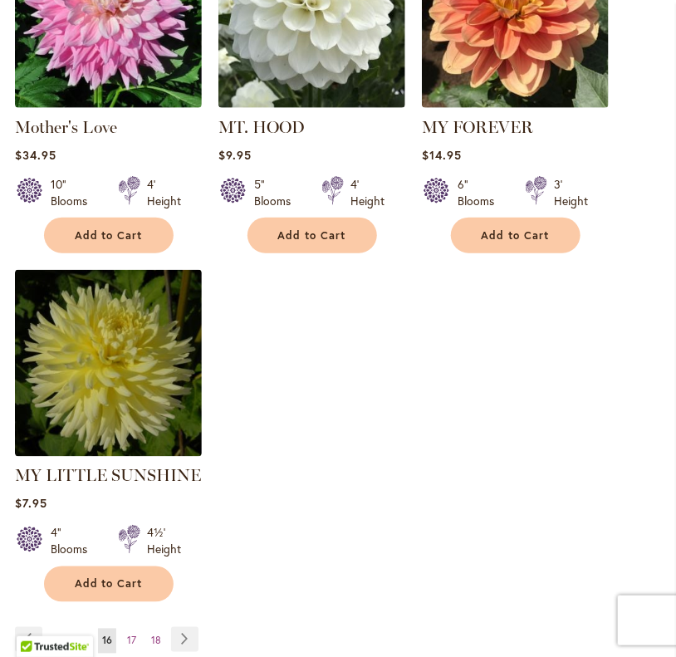
scroll to position [2103, 0]
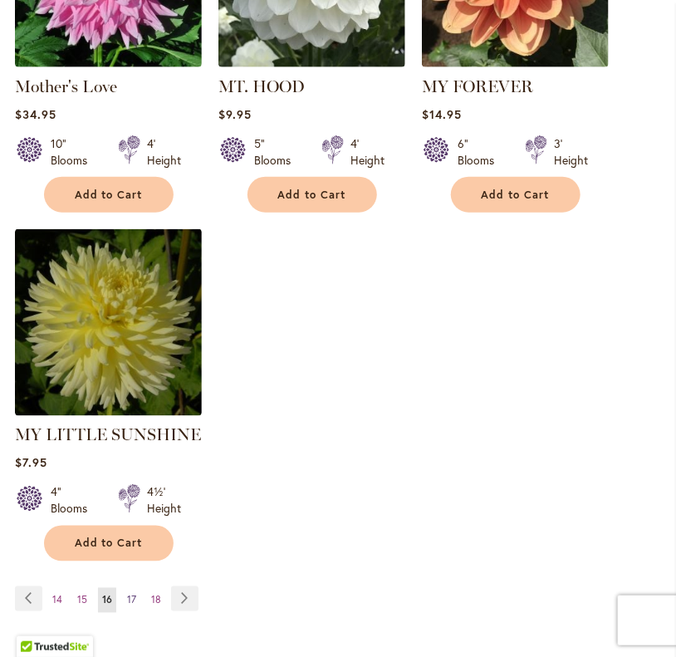
click at [137, 588] on link "Page 17" at bounding box center [131, 600] width 17 height 25
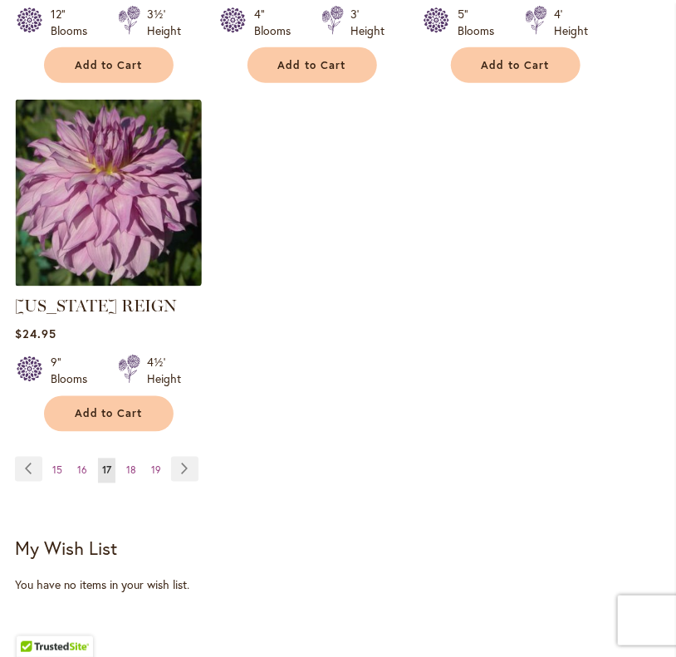
scroll to position [2191, 0]
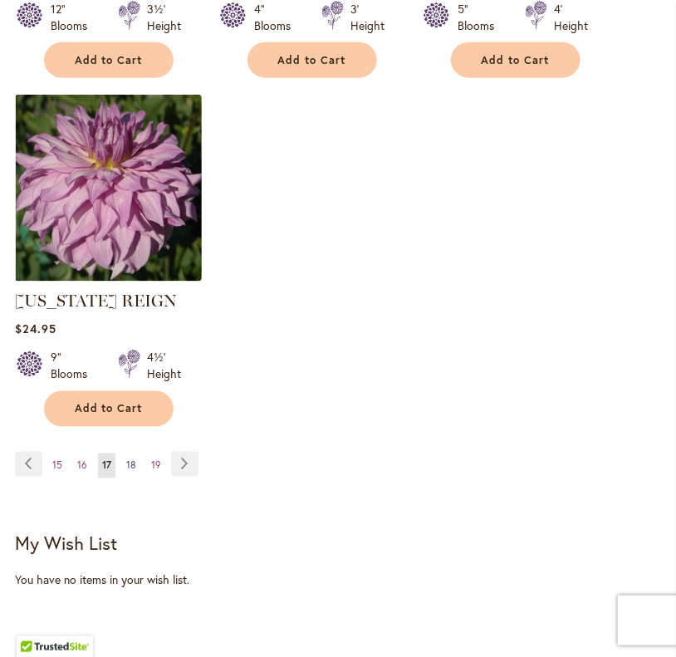
click at [131, 472] on span "18" at bounding box center [131, 465] width 10 height 12
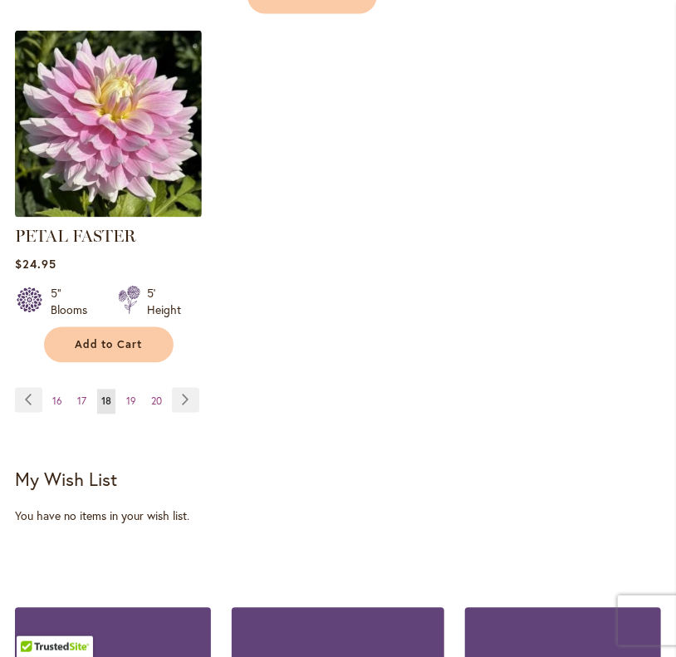
scroll to position [2346, 0]
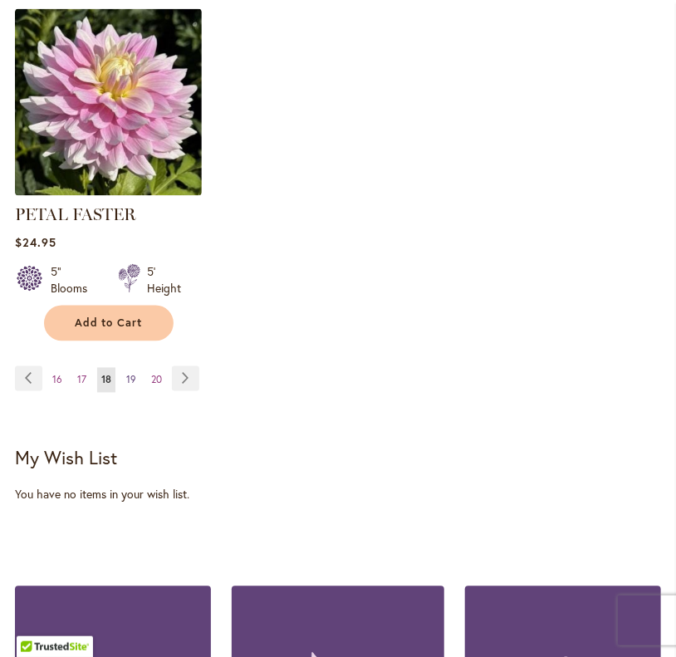
click at [135, 374] on link "Page 19" at bounding box center [131, 380] width 18 height 25
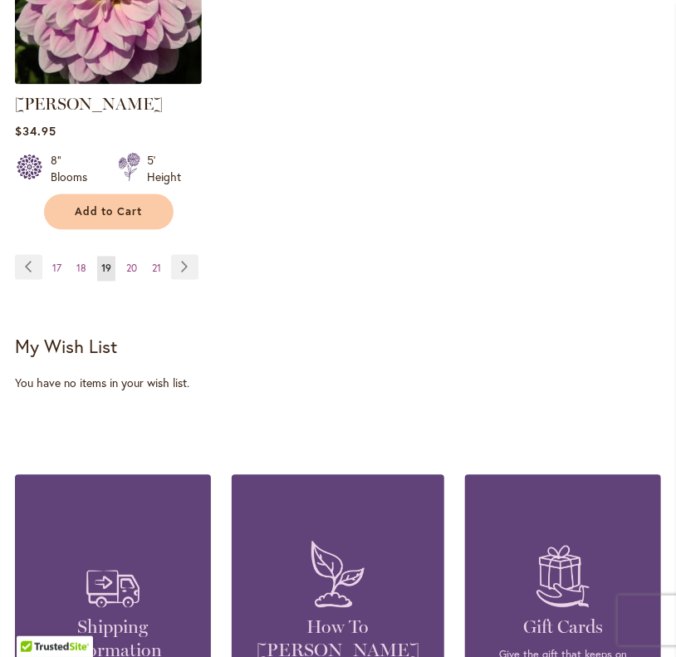
scroll to position [2379, 0]
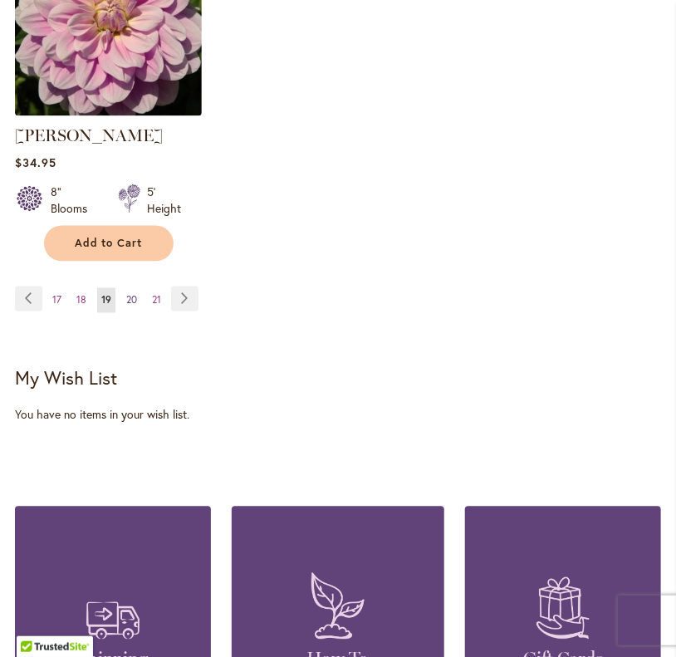
click at [134, 306] on span "20" at bounding box center [131, 300] width 11 height 12
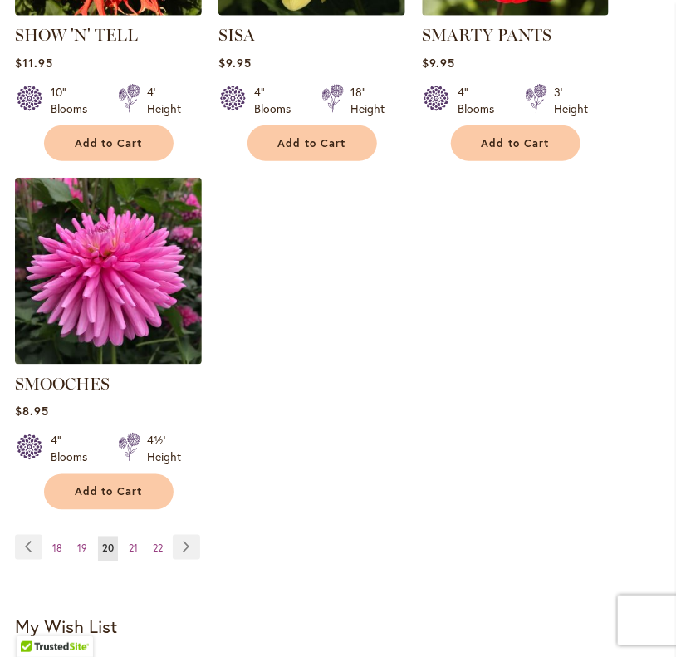
scroll to position [2148, 0]
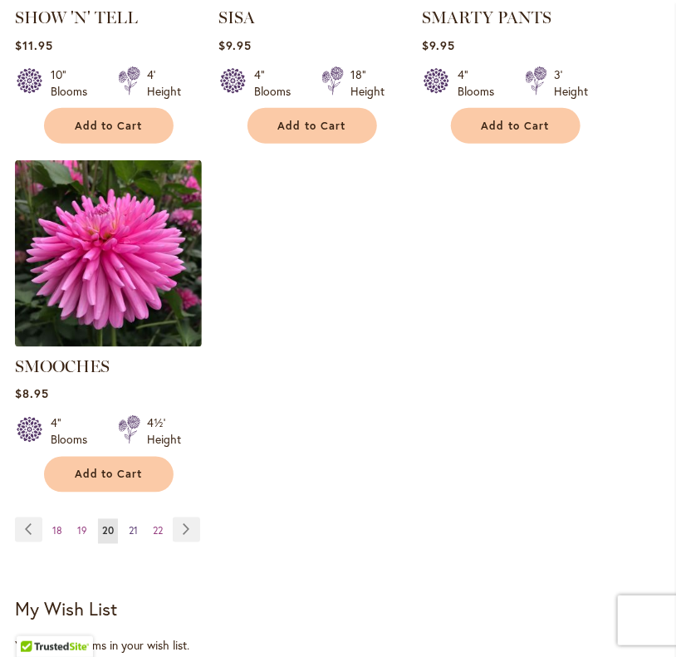
click at [125, 525] on link "Page 21" at bounding box center [133, 531] width 17 height 25
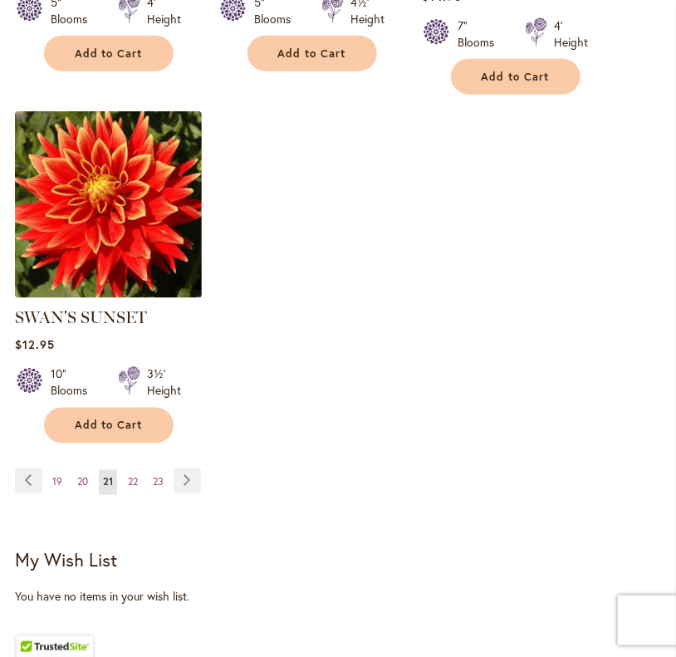
scroll to position [2228, 0]
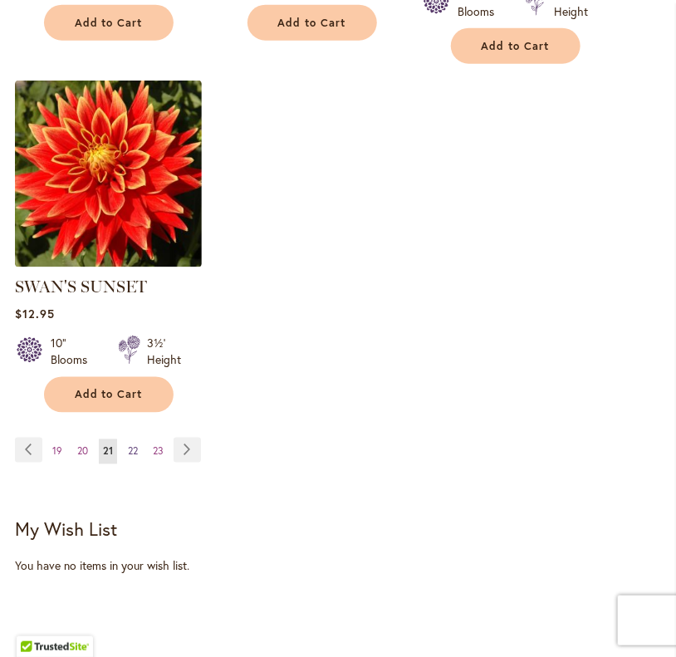
click at [130, 464] on link "Page 22" at bounding box center [133, 451] width 18 height 25
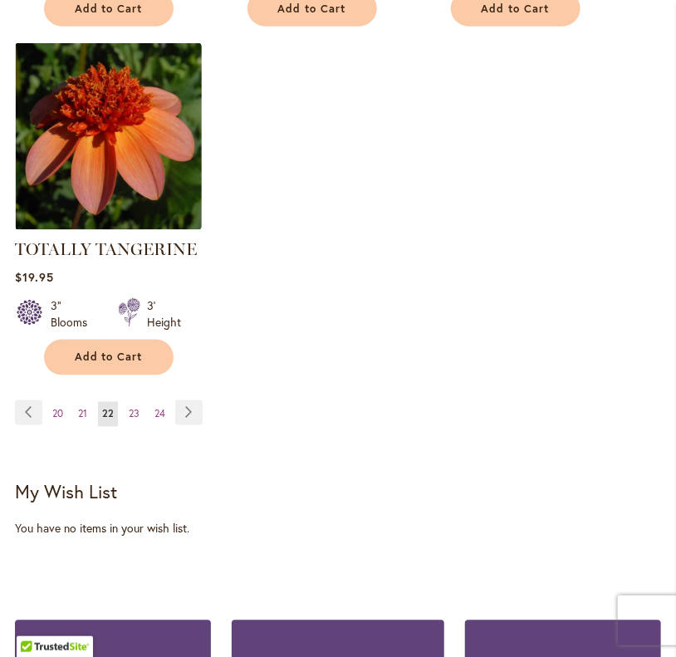
scroll to position [2266, 0]
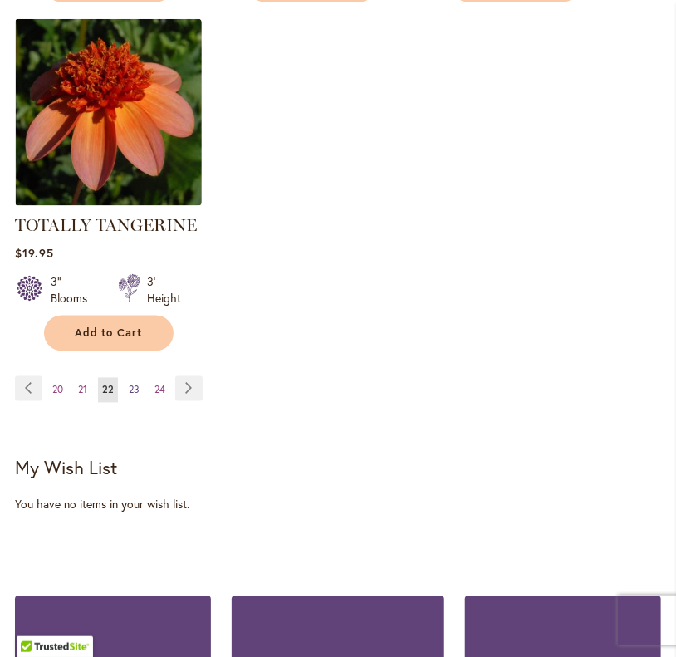
click at [129, 403] on link "Page 23" at bounding box center [134, 390] width 19 height 25
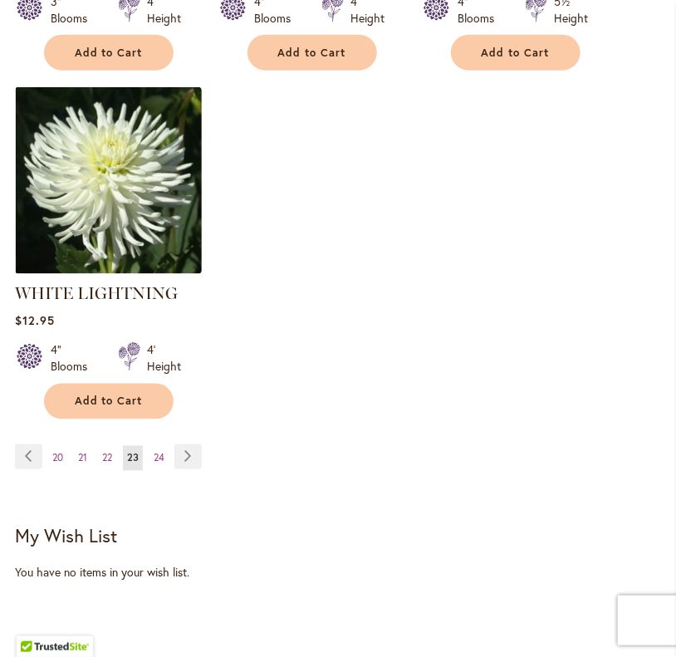
scroll to position [2256, 0]
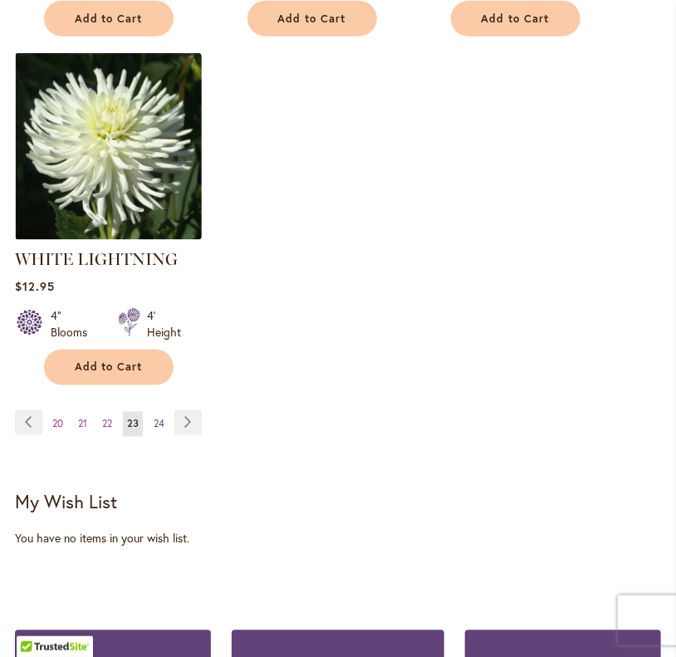
click at [163, 418] on span "24" at bounding box center [159, 424] width 11 height 12
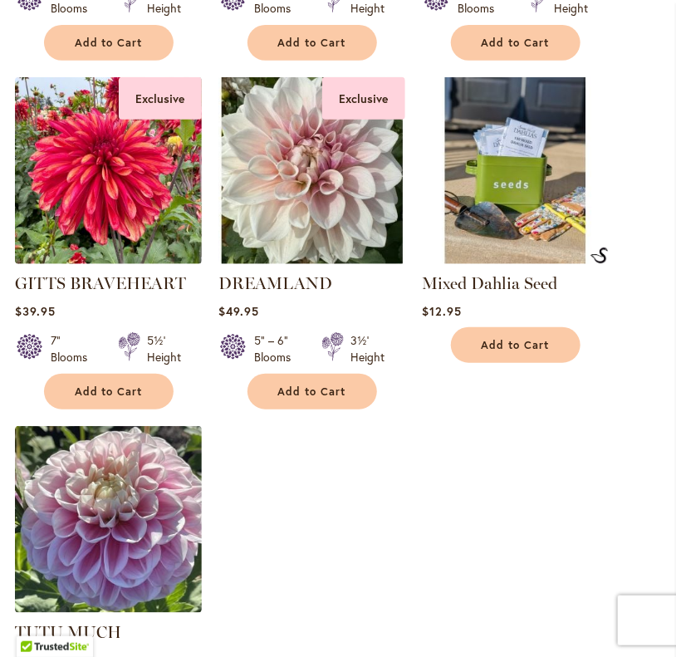
scroll to position [1856, 0]
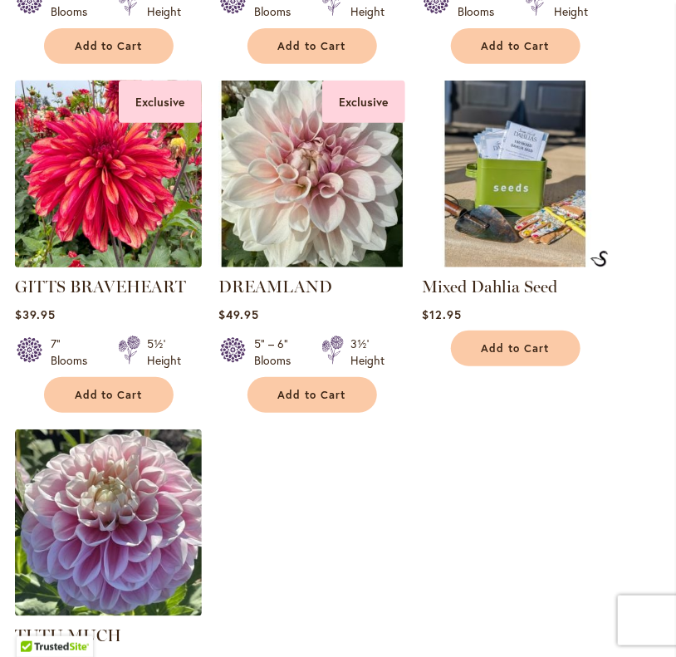
click at [168, 220] on img at bounding box center [108, 174] width 196 height 196
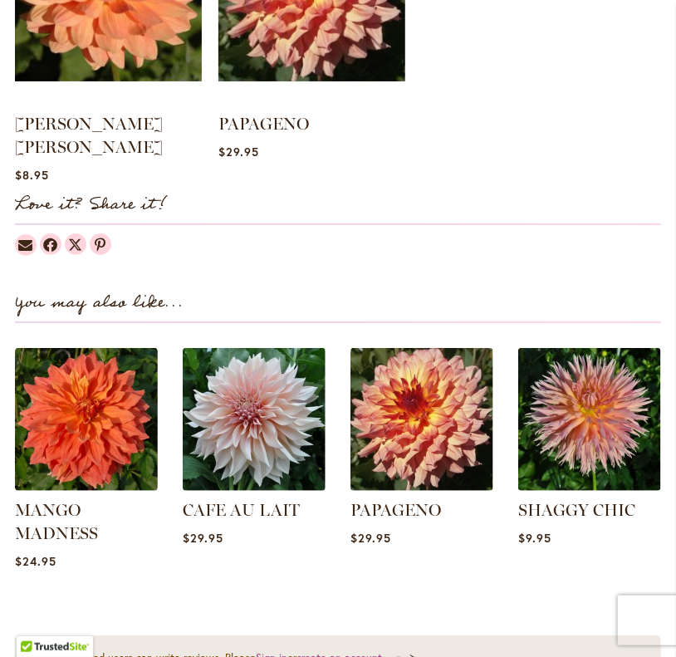
scroll to position [1661, 0]
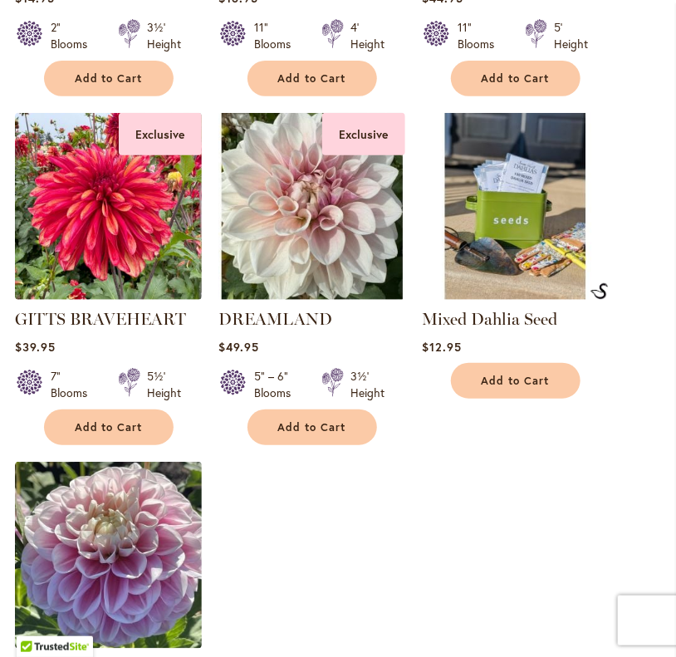
scroll to position [1856, 0]
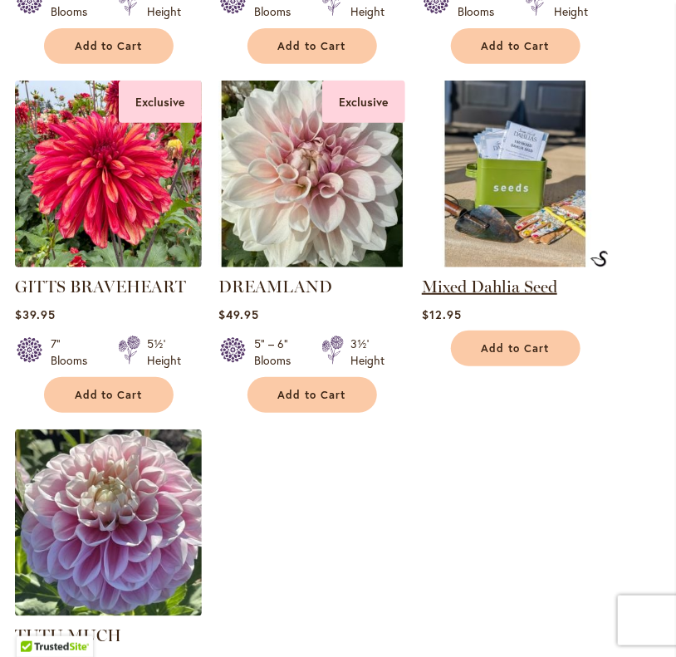
click at [506, 294] on link "Mixed Dahlia Seed" at bounding box center [489, 286] width 135 height 20
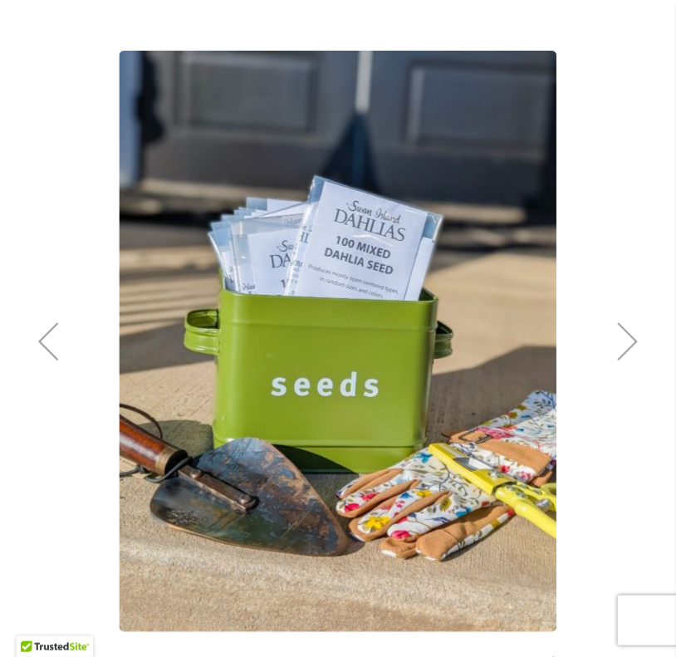
scroll to position [216, 0]
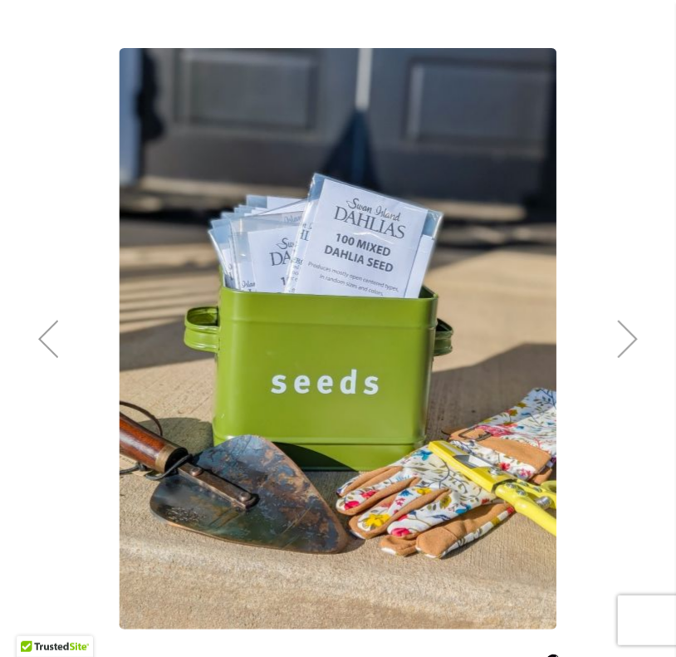
click at [624, 360] on div "Next" at bounding box center [627, 338] width 66 height 66
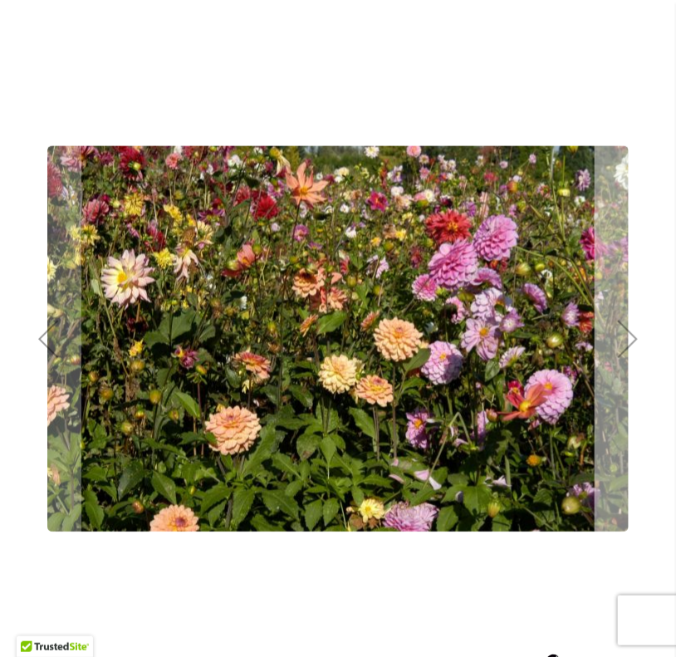
click at [624, 360] on div "Next" at bounding box center [627, 338] width 66 height 66
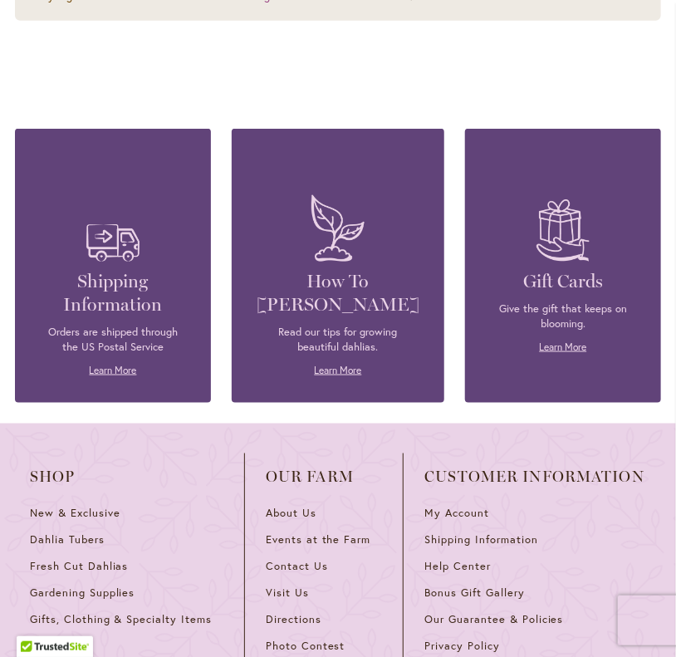
scroll to position [2117, 0]
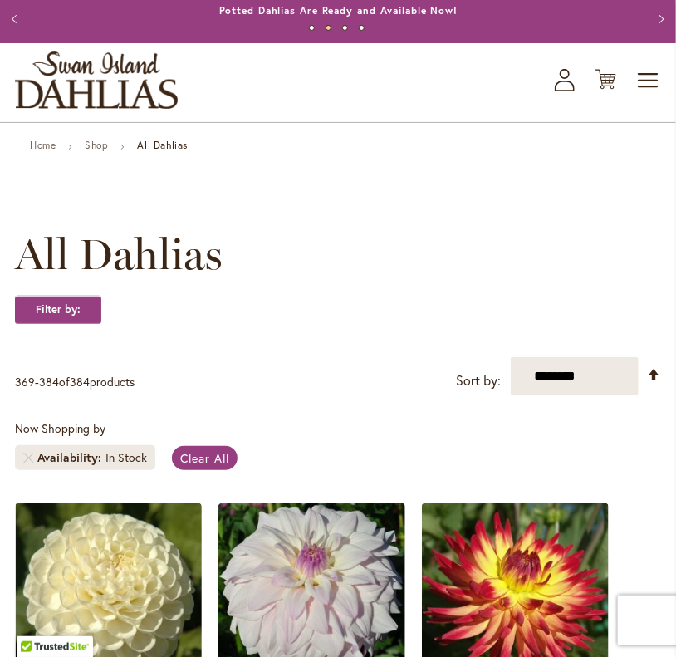
scroll to position [32, 0]
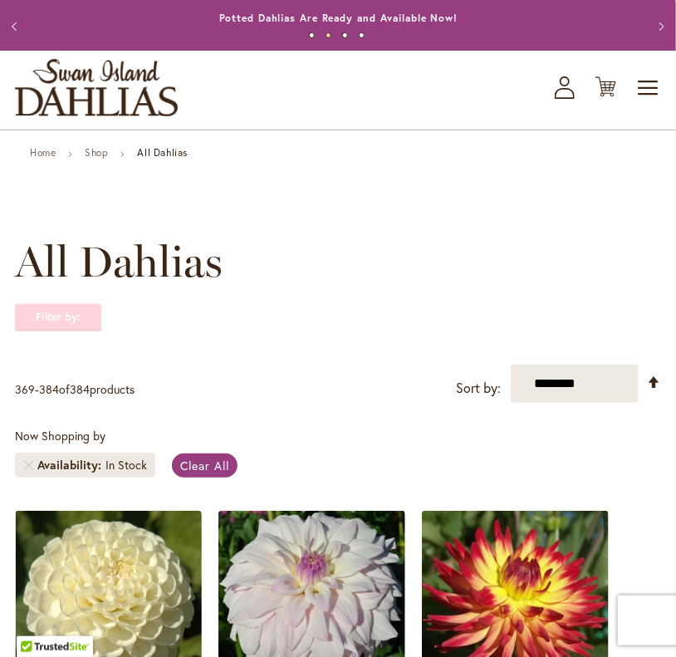
click at [89, 331] on strong "Filter by:" at bounding box center [58, 317] width 86 height 28
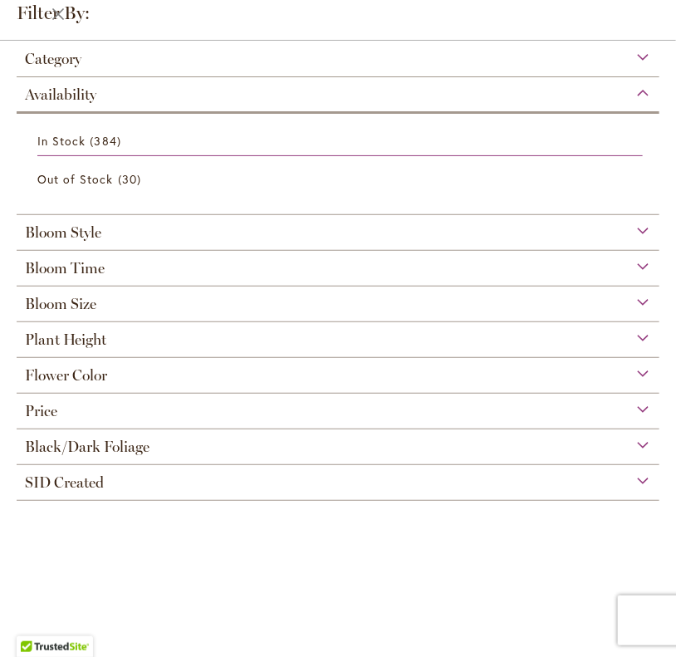
click at [75, 241] on span "Bloom Style" at bounding box center [63, 232] width 76 height 18
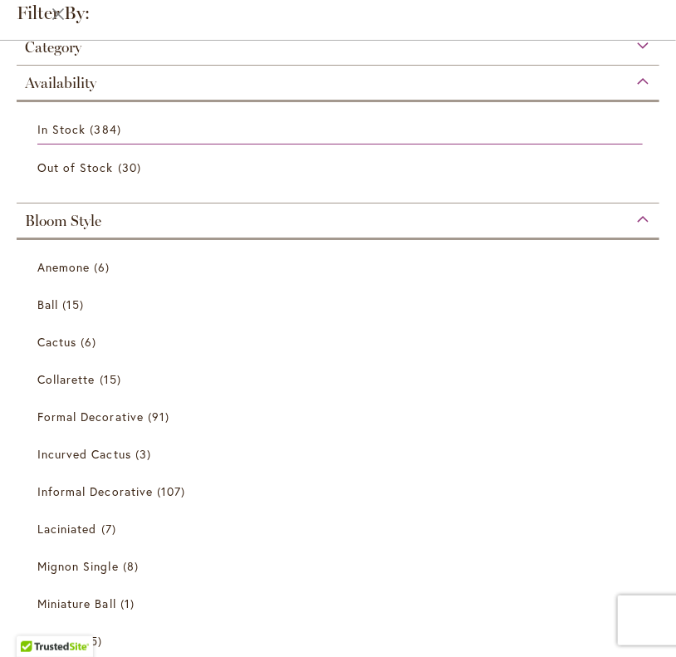
scroll to position [0, 0]
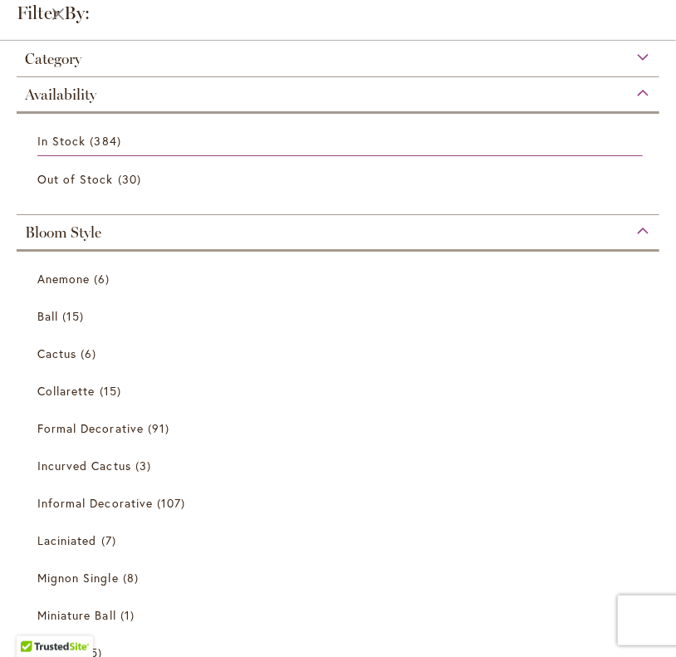
click at [109, 227] on div "Bloom Style" at bounding box center [338, 228] width 643 height 27
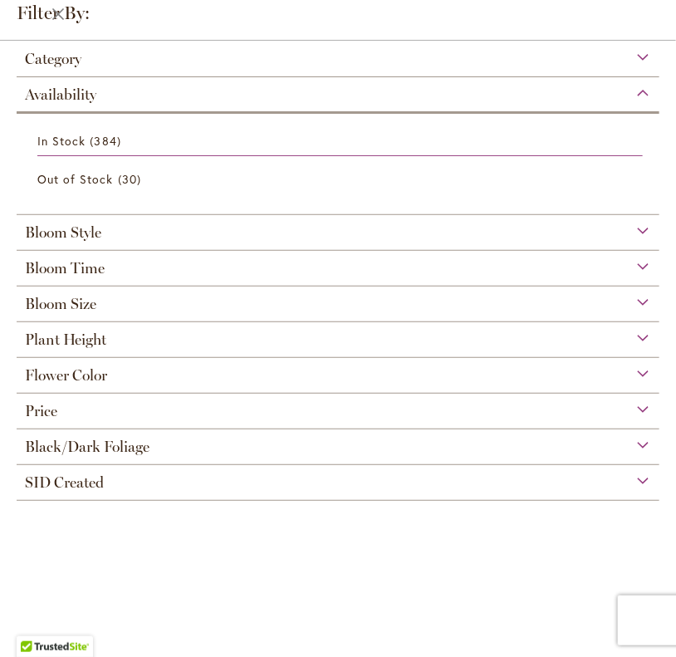
click at [97, 296] on div "Bloom Size" at bounding box center [338, 299] width 643 height 27
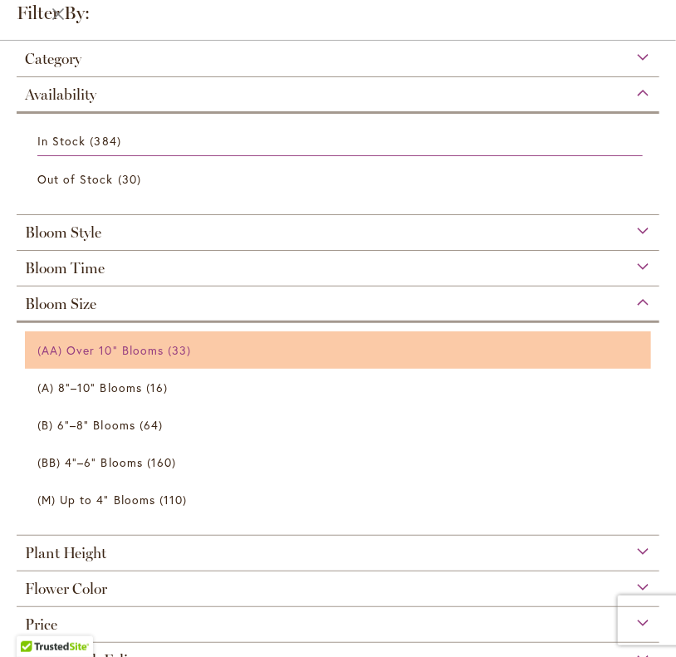
click at [106, 347] on span "(AA) Over 10" Blooms" at bounding box center [100, 350] width 126 height 16
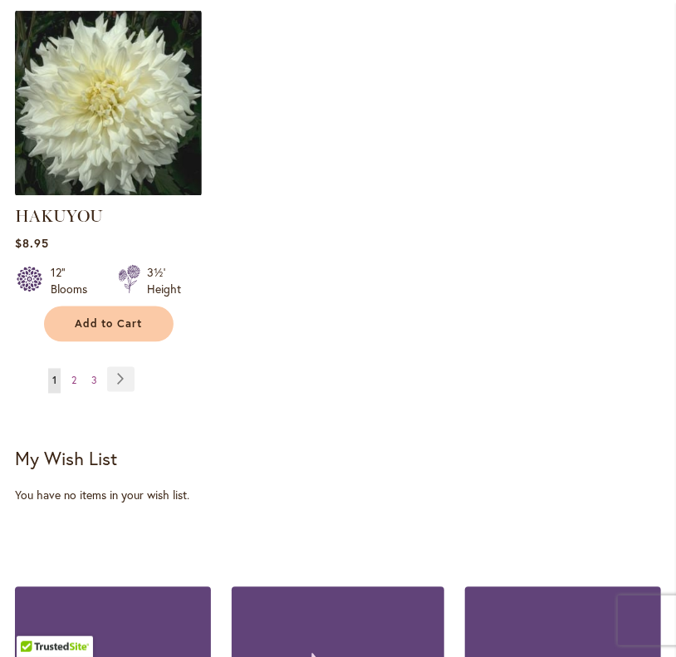
scroll to position [2306, 0]
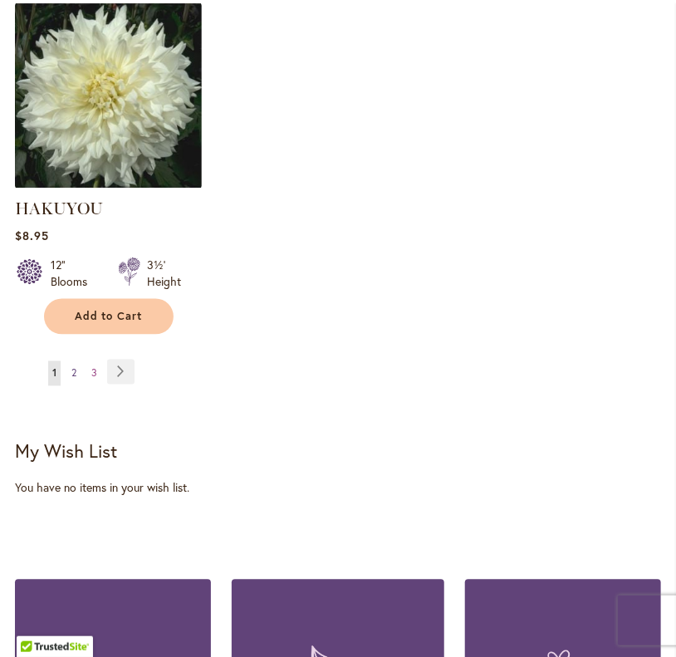
click at [76, 379] on span "2" at bounding box center [73, 373] width 5 height 12
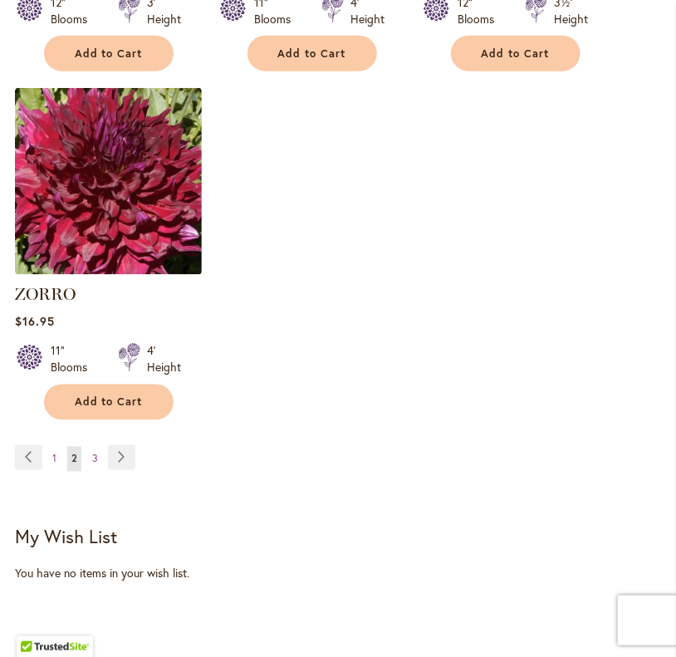
scroll to position [2227, 0]
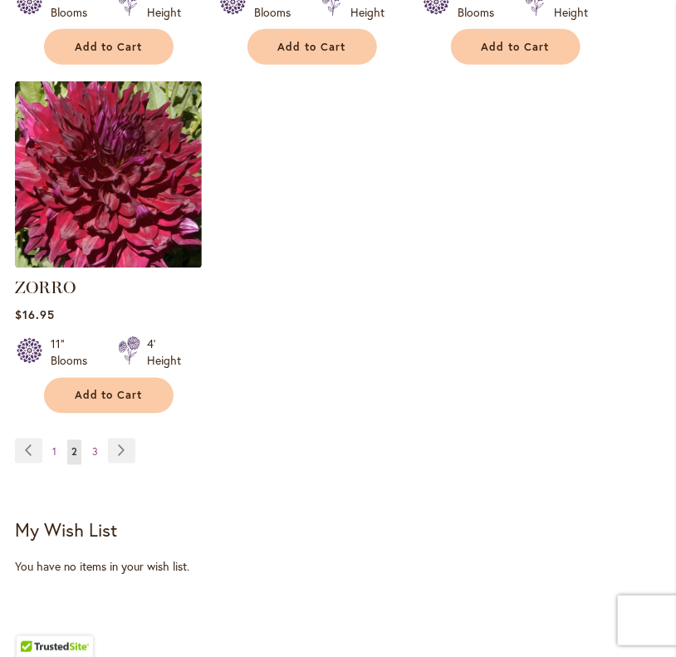
click at [101, 446] on li "Page Next" at bounding box center [118, 450] width 34 height 25
click at [92, 448] on span "3" at bounding box center [95, 452] width 6 height 12
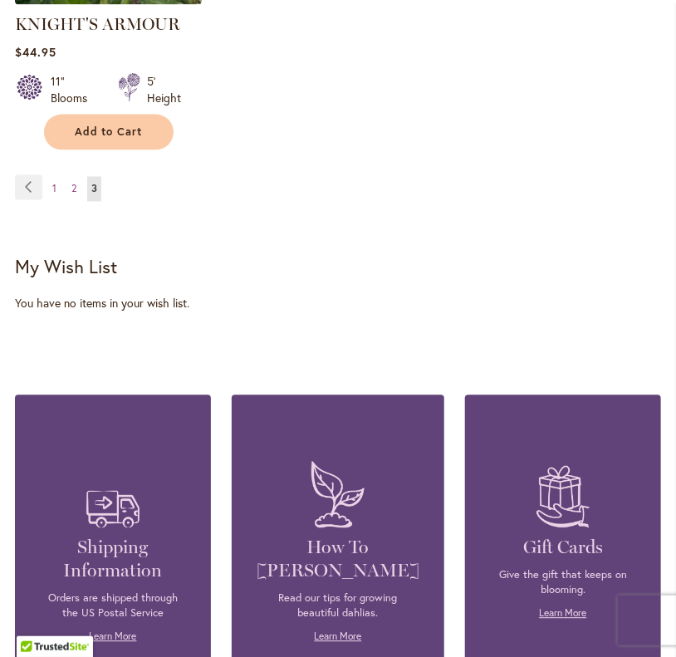
scroll to position [721, 0]
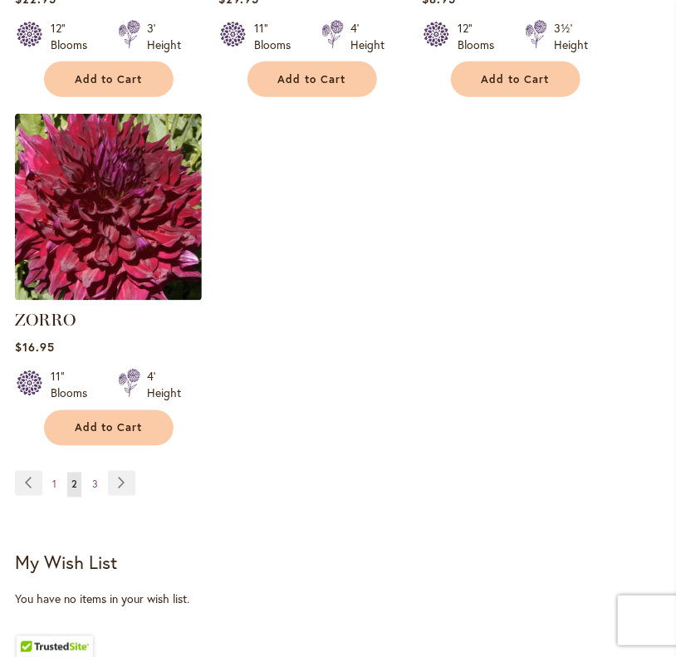
scroll to position [2227, 0]
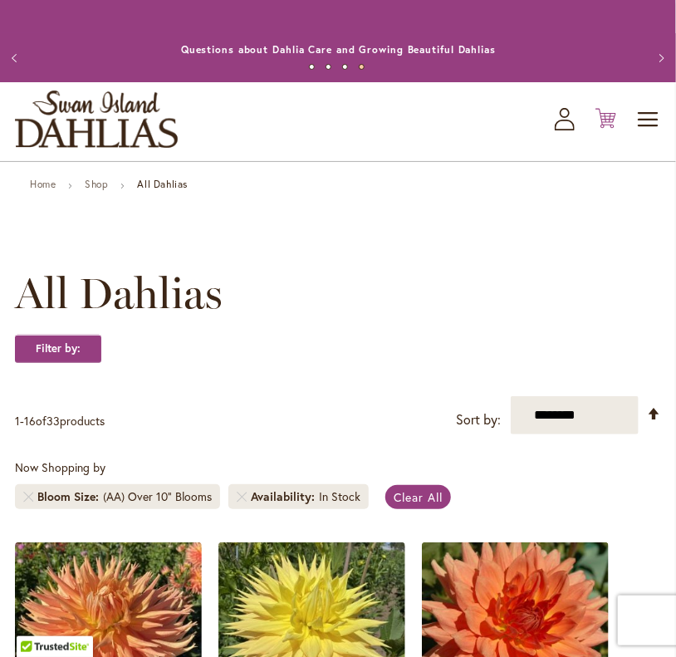
click at [601, 129] on icon at bounding box center [605, 119] width 21 height 20
click at [596, 129] on icon "Cart .cls-1 { fill: #231f20; }" at bounding box center [605, 118] width 21 height 21
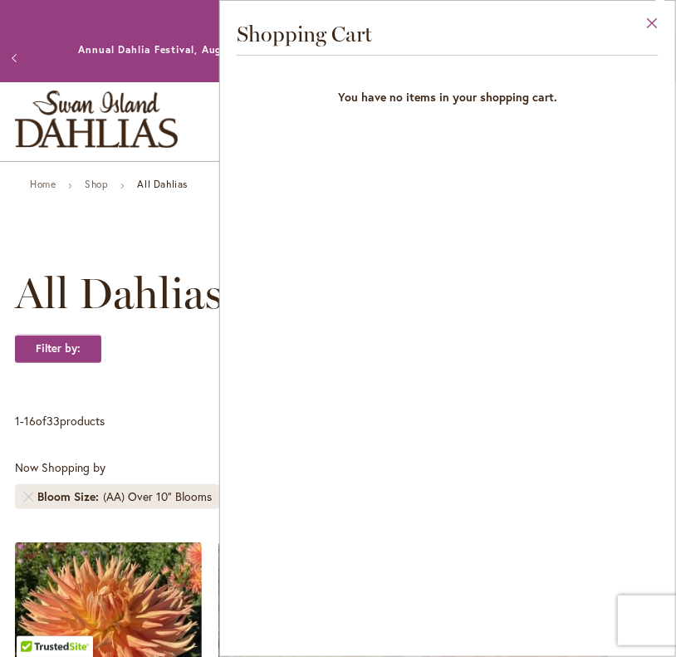
click at [653, 22] on button "Close" at bounding box center [652, 27] width 46 height 52
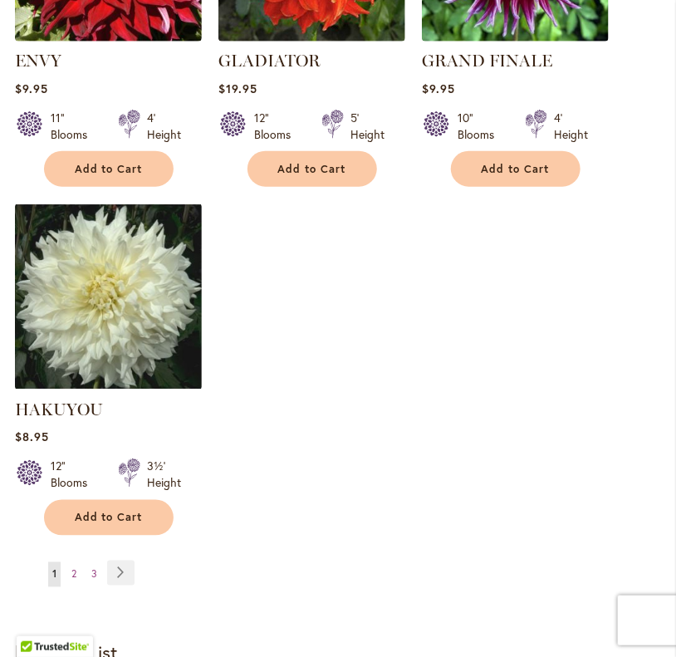
scroll to position [2112, 0]
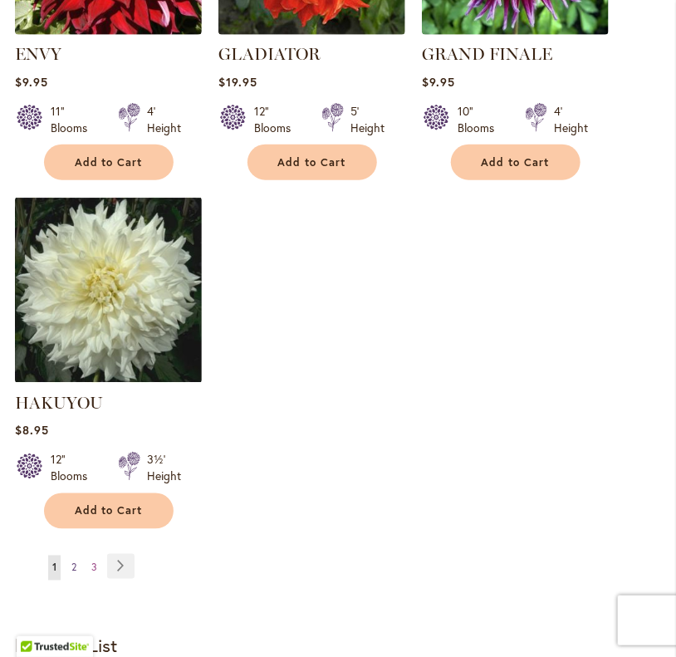
click at [79, 578] on link "Page 2" at bounding box center [73, 567] width 13 height 25
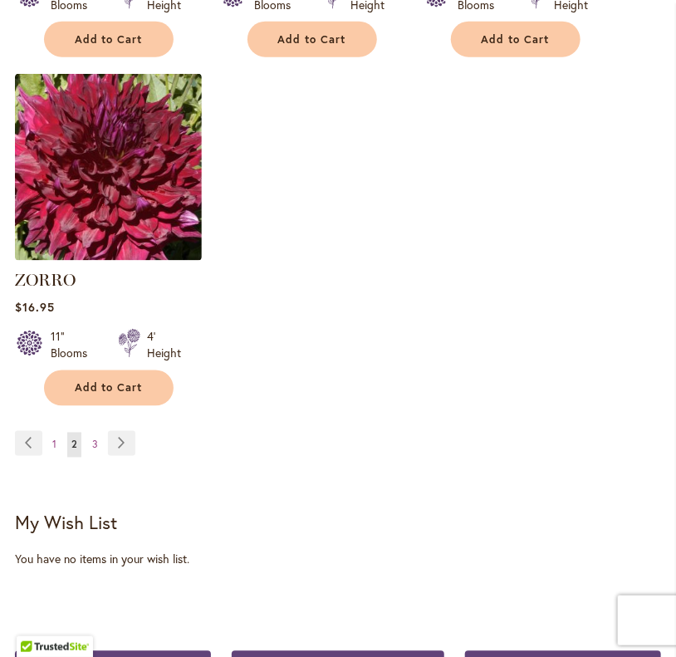
scroll to position [2295, 0]
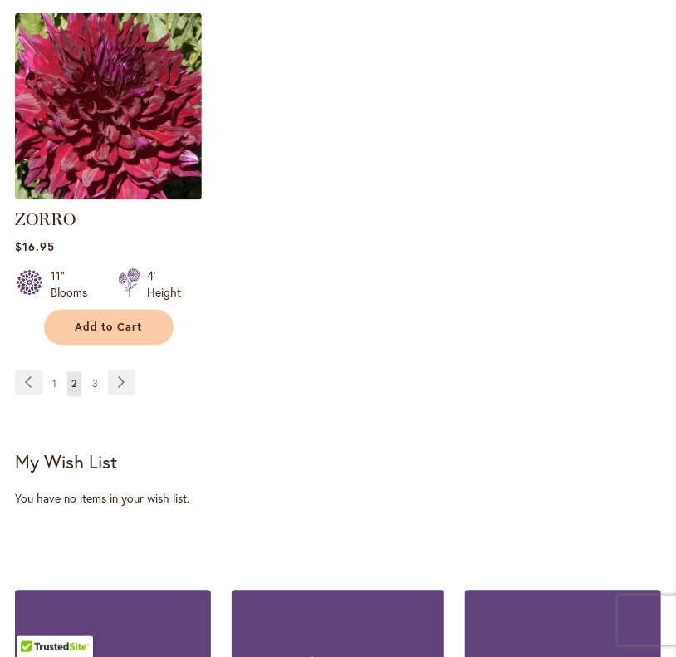
click at [89, 375] on link "Page 3" at bounding box center [95, 384] width 14 height 25
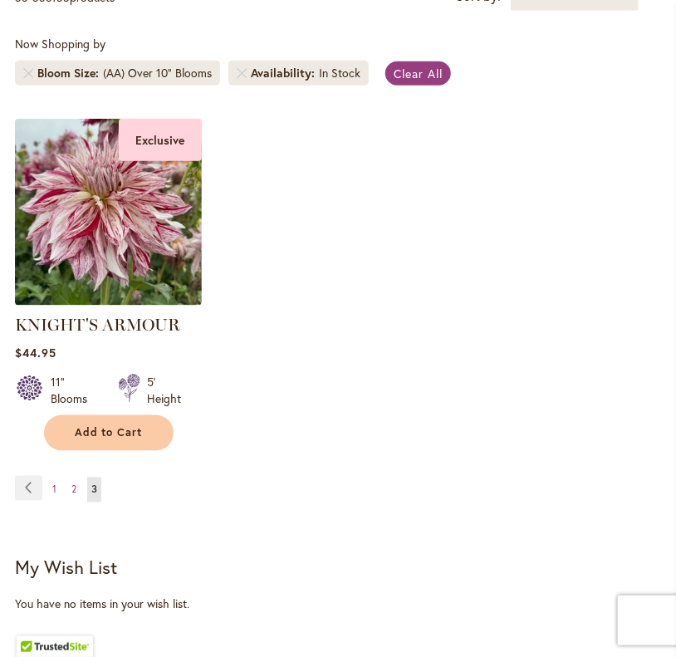
scroll to position [424, 0]
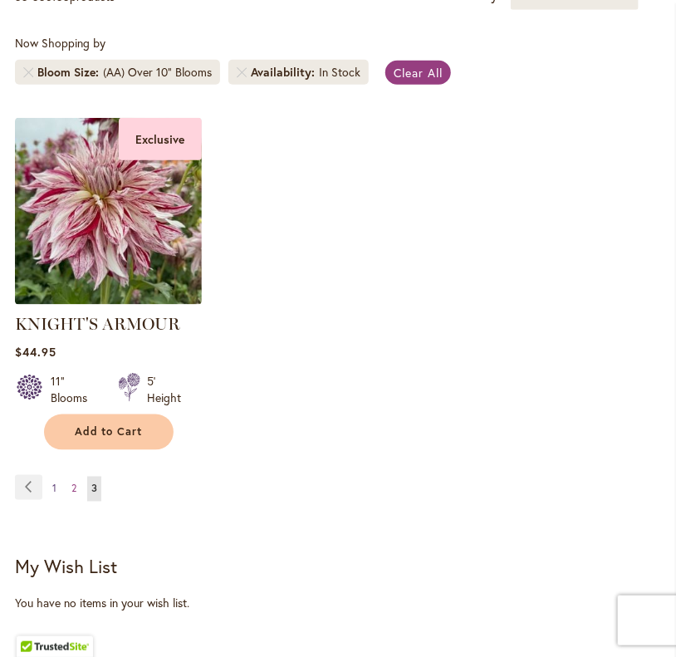
click at [51, 501] on link "Page 1" at bounding box center [54, 489] width 12 height 25
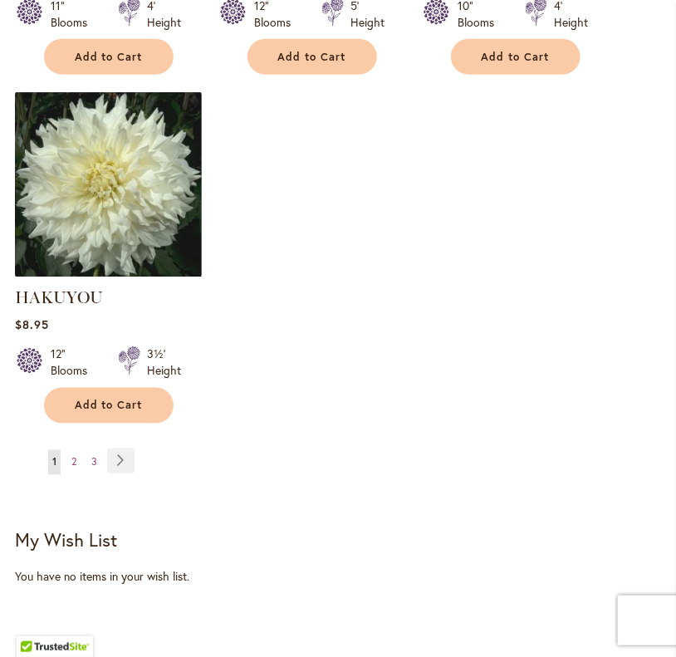
scroll to position [2234, 0]
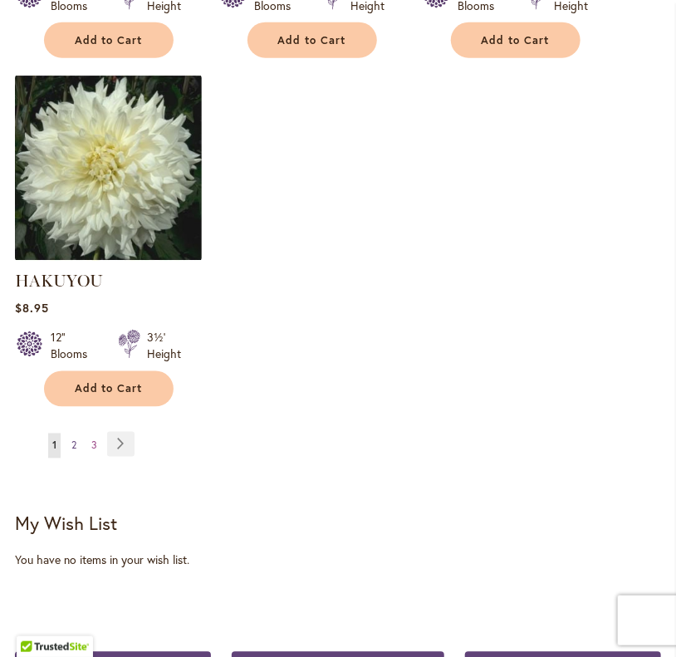
click at [74, 458] on link "Page 2" at bounding box center [73, 445] width 13 height 25
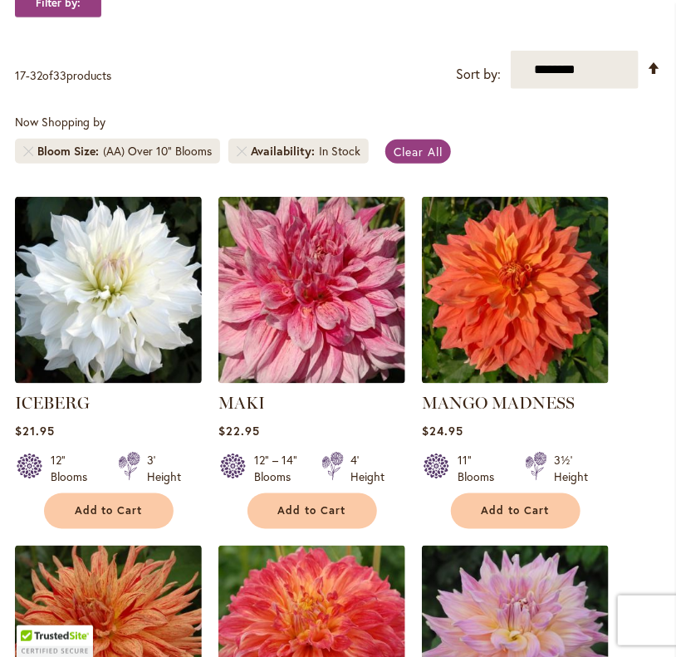
scroll to position [352, 0]
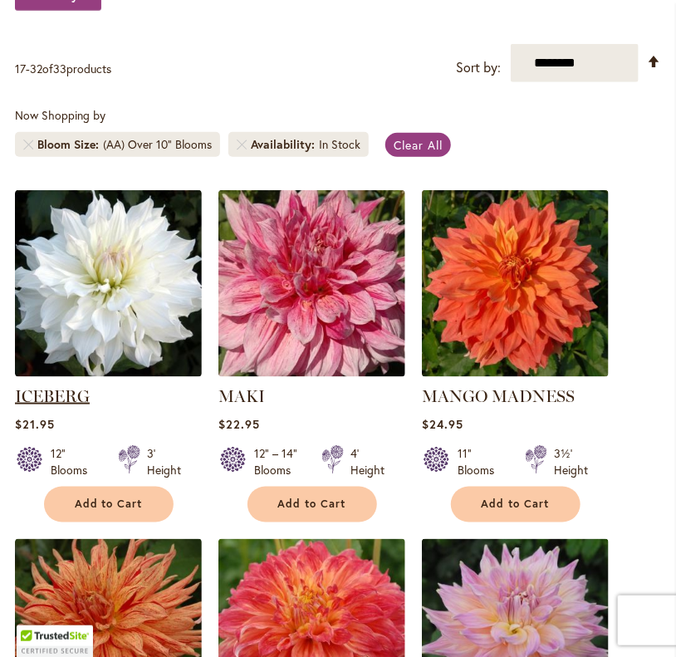
click at [66, 406] on link "ICEBERG" at bounding box center [52, 396] width 75 height 20
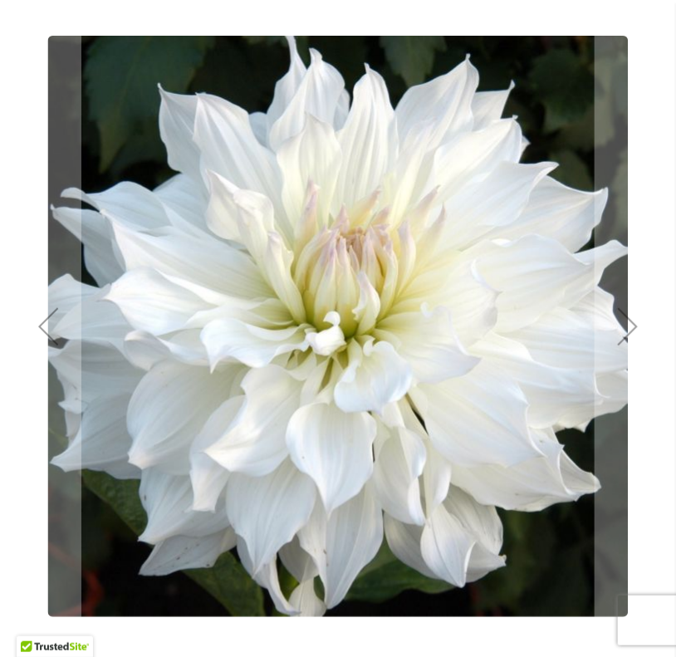
scroll to position [229, 0]
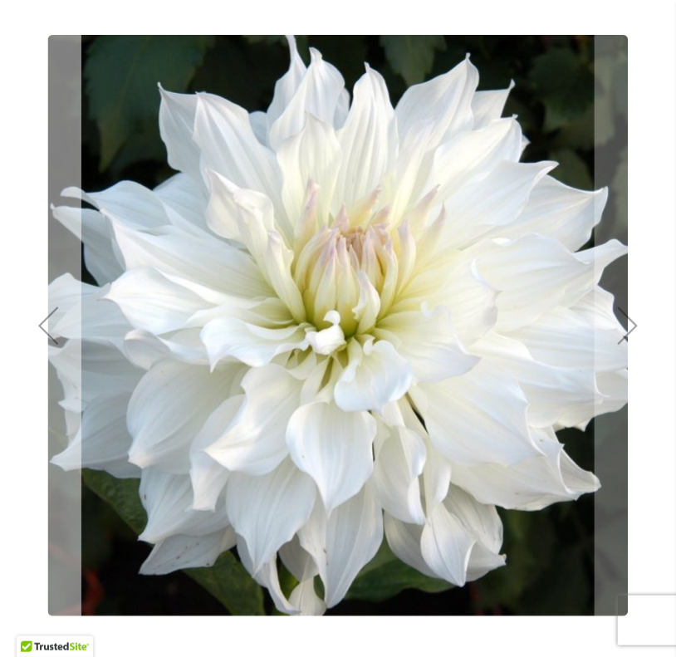
click at [59, 351] on div "Previous" at bounding box center [48, 325] width 66 height 66
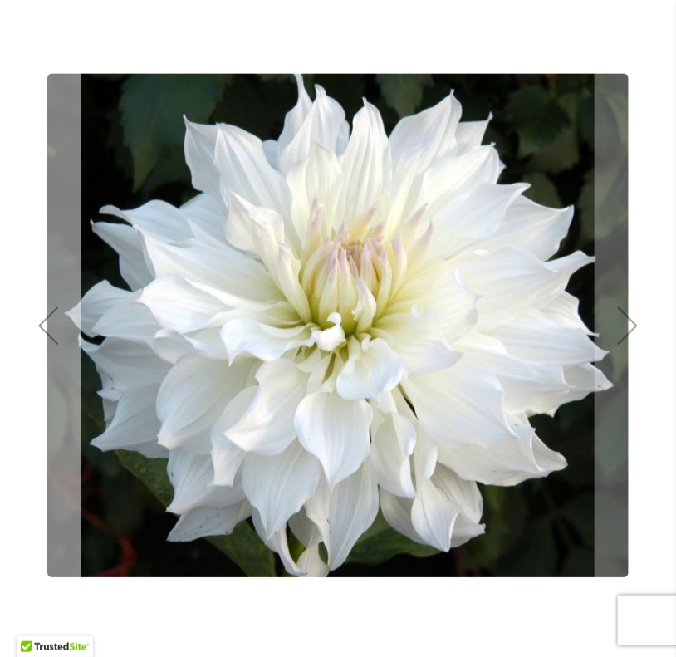
click at [59, 350] on div "Previous" at bounding box center [48, 325] width 66 height 66
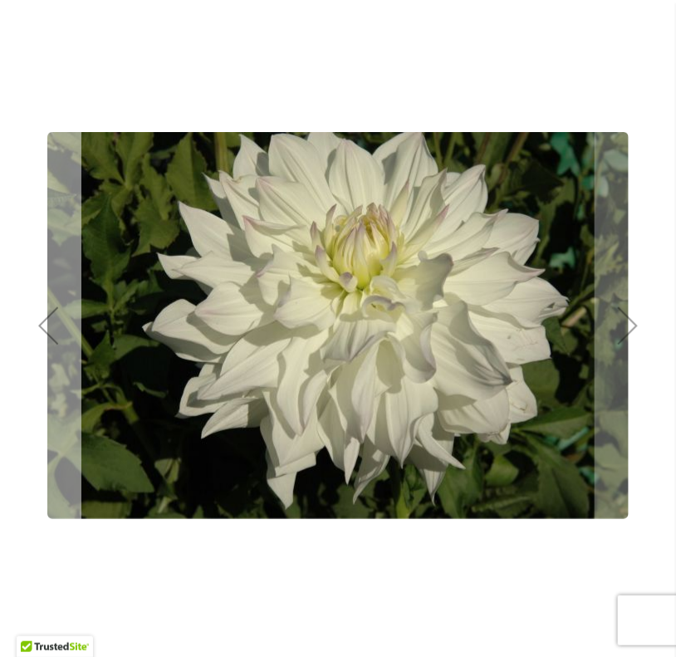
click at [59, 350] on div "Previous" at bounding box center [48, 325] width 66 height 66
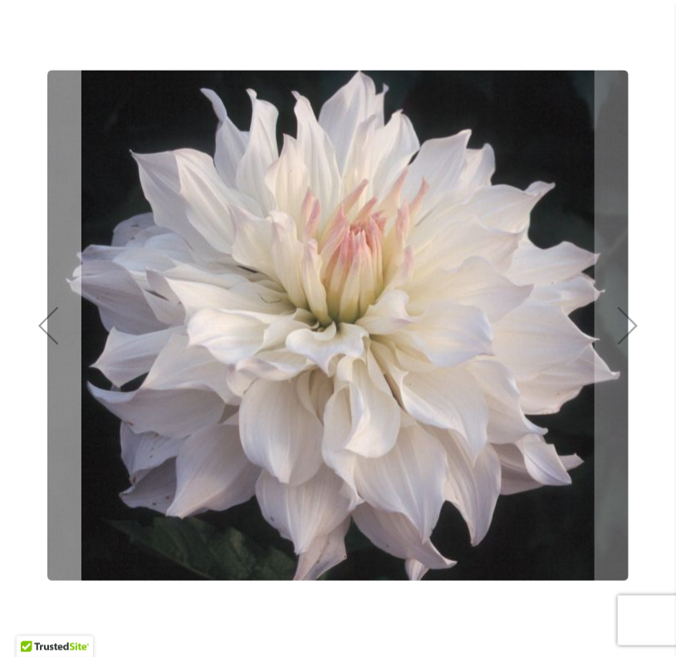
click at [59, 350] on div "Previous" at bounding box center [48, 325] width 66 height 66
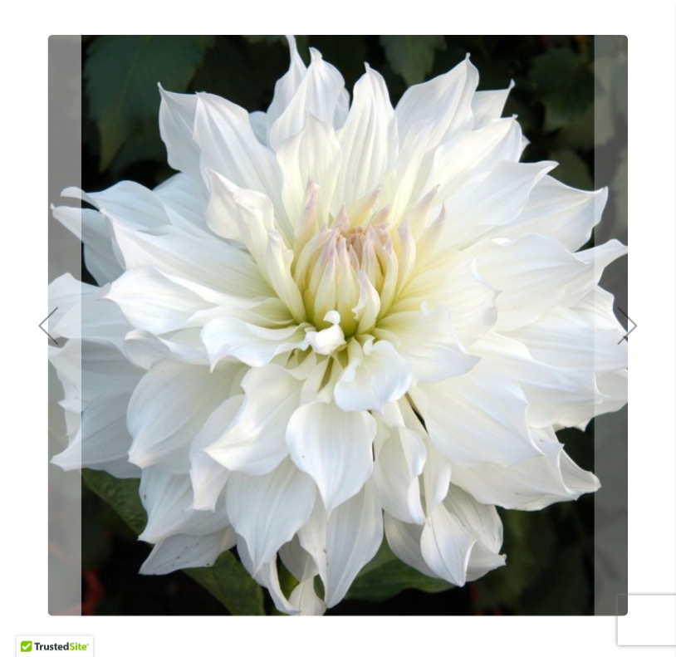
click at [59, 350] on div "Previous" at bounding box center [48, 325] width 66 height 66
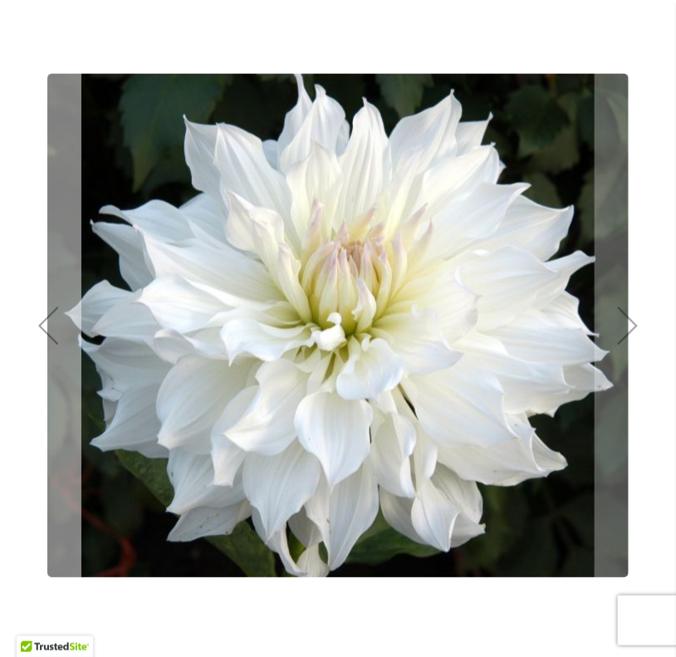
click at [59, 350] on div "Previous" at bounding box center [48, 325] width 66 height 66
